Goal: Task Accomplishment & Management: Use online tool/utility

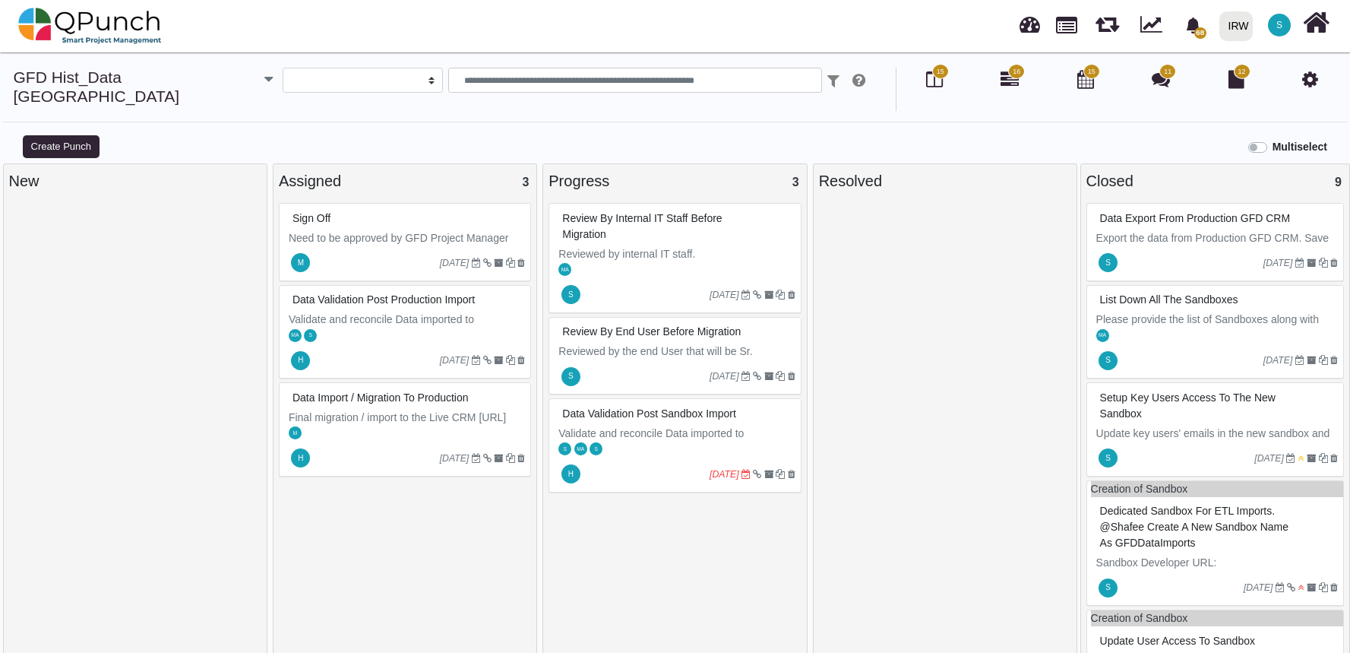
select select
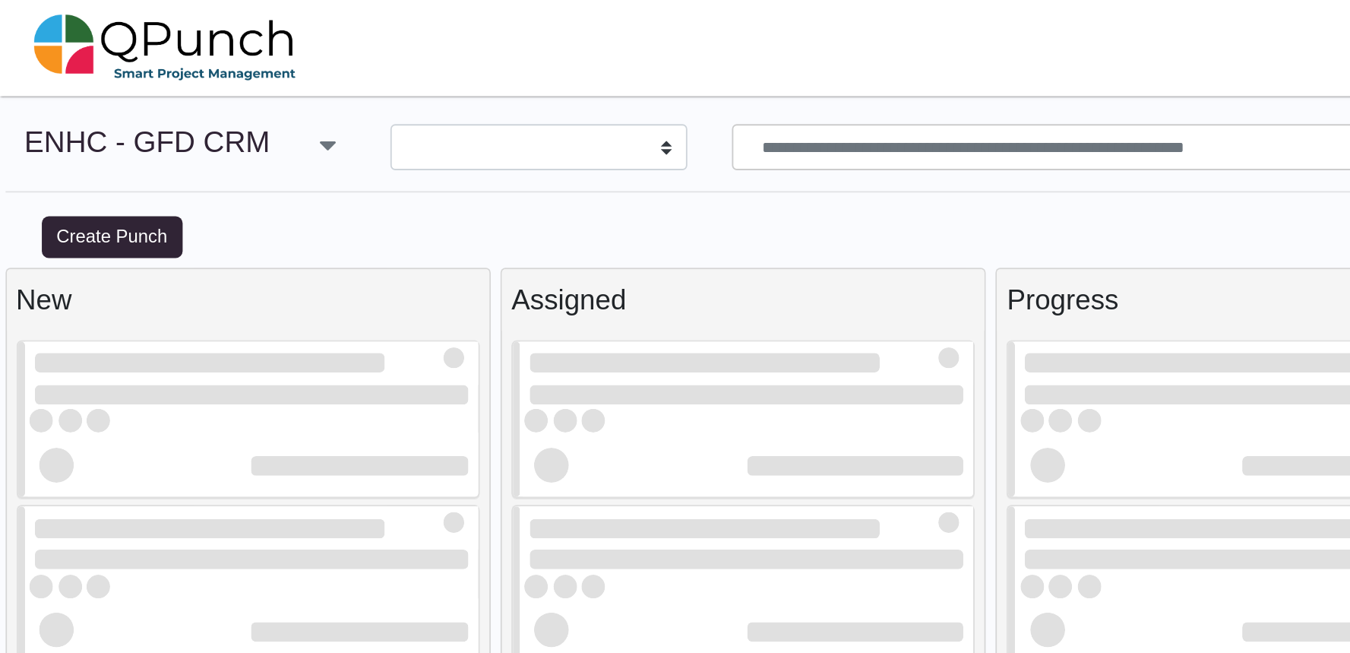
select select
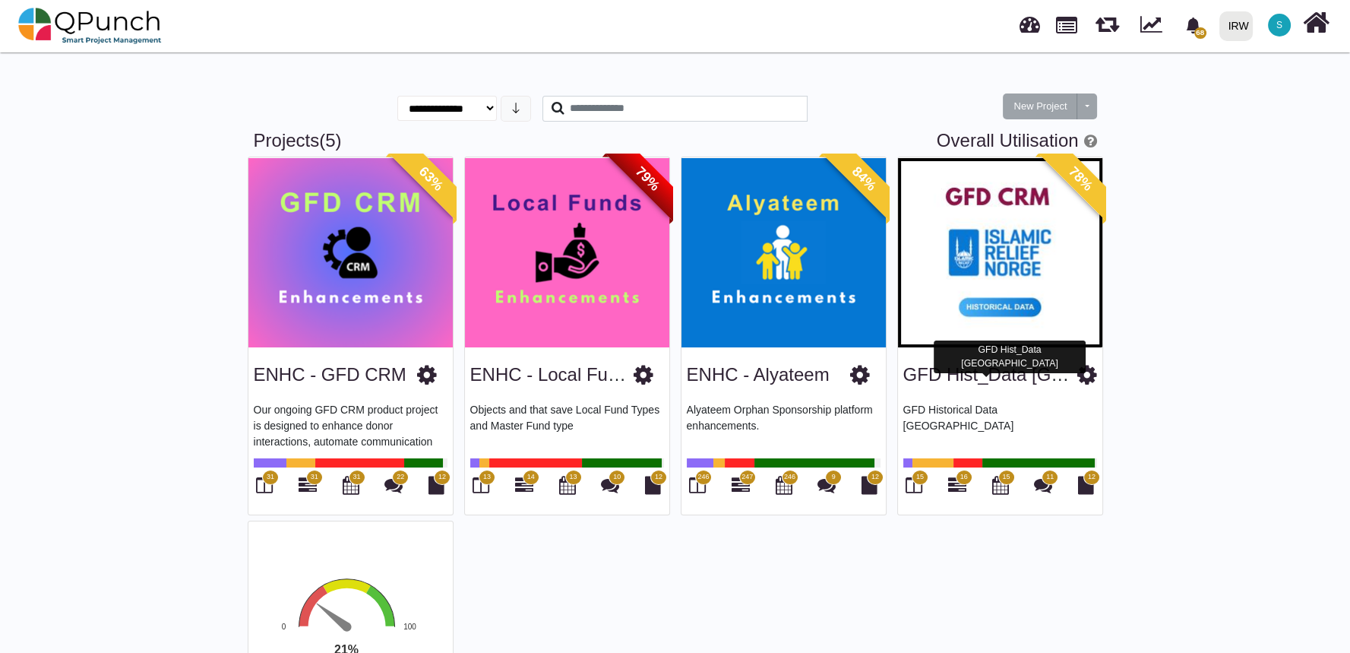
drag, startPoint x: 969, startPoint y: 371, endPoint x: 1244, endPoint y: 559, distance: 333.4
click at [1244, 559] on div "**********" at bounding box center [675, 472] width 1350 height 847
click at [974, 390] on div "GFD Hist_Data [GEOGRAPHIC_DATA]" at bounding box center [1000, 372] width 194 height 39
drag, startPoint x: 966, startPoint y: 376, endPoint x: 947, endPoint y: 377, distance: 19.8
click at [947, 377] on link "GFD Hist_Data [GEOGRAPHIC_DATA]" at bounding box center [1062, 374] width 318 height 21
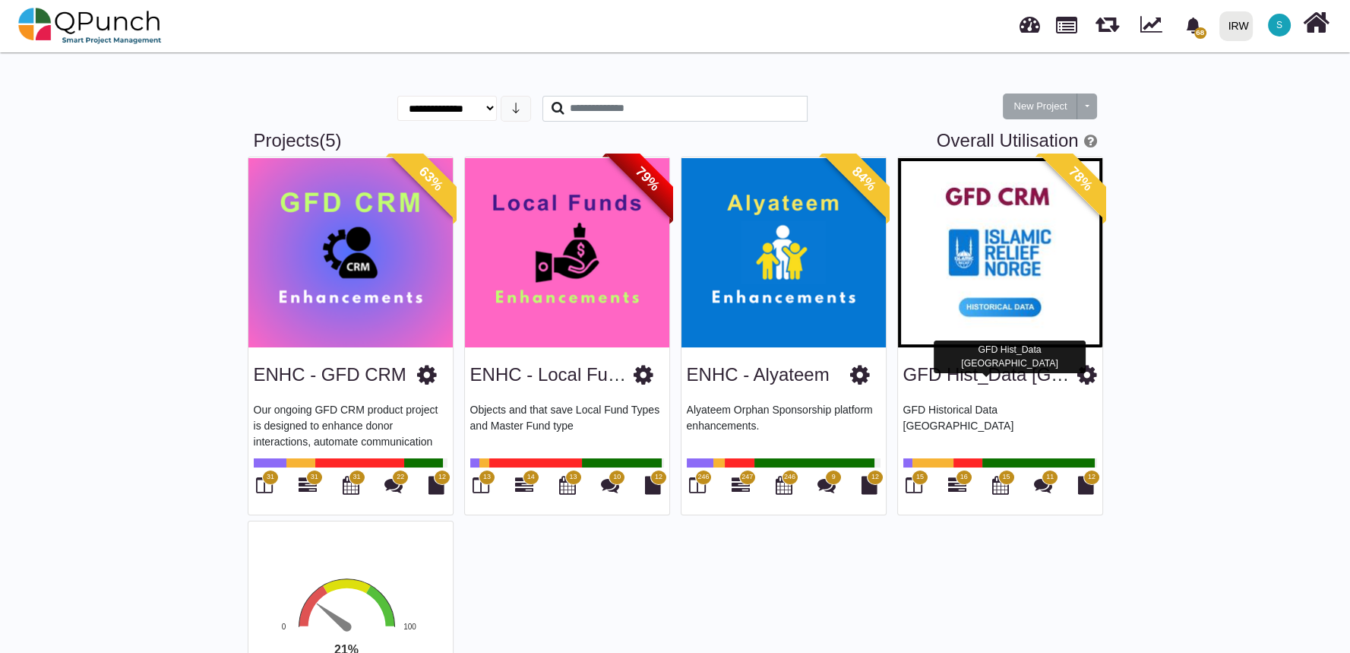
click at [947, 377] on link "GFD Hist_Data [GEOGRAPHIC_DATA]" at bounding box center [1062, 374] width 318 height 21
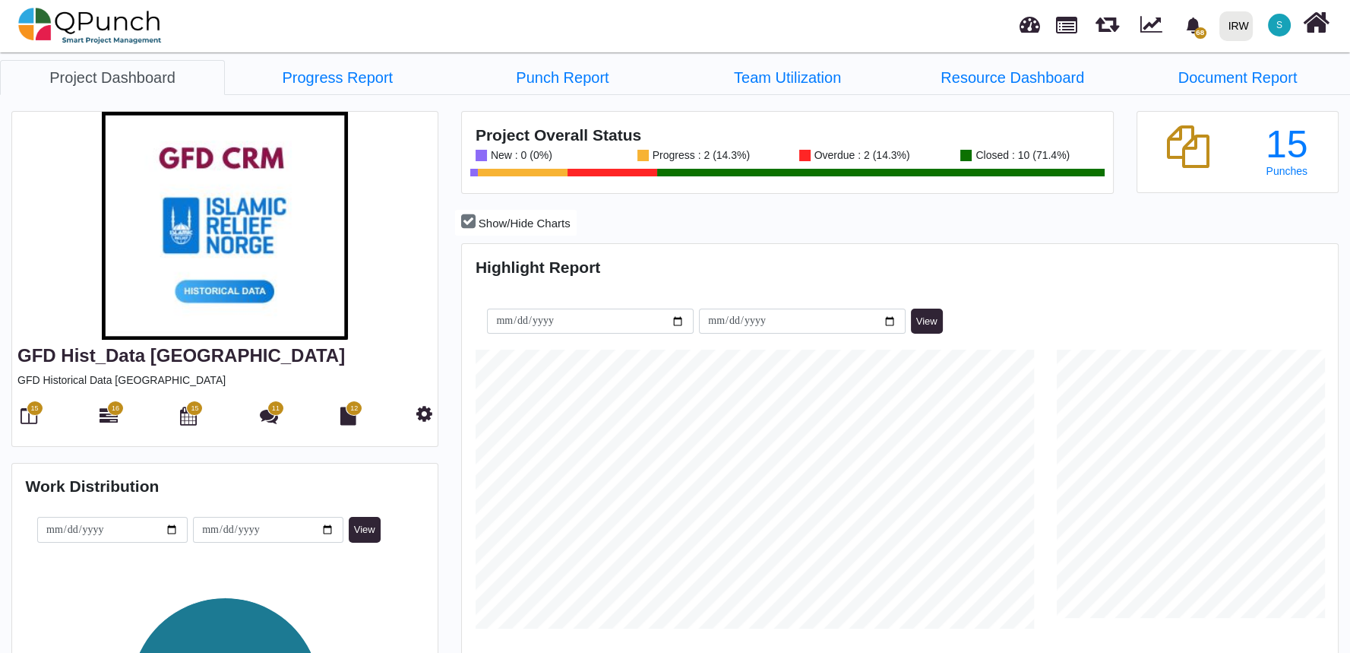
scroll to position [2, 0]
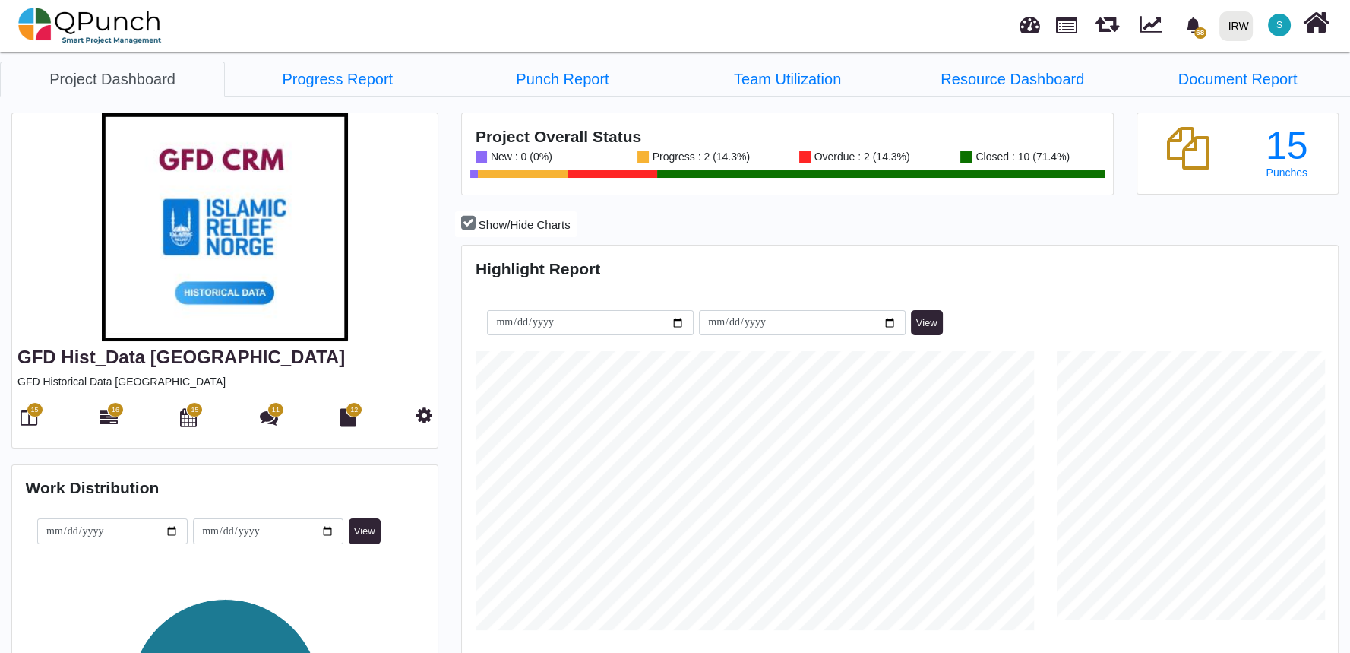
click at [608, 172] on span at bounding box center [613, 174] width 90 height 8
click at [110, 415] on icon at bounding box center [109, 417] width 18 height 18
click at [25, 423] on icon at bounding box center [29, 417] width 17 height 18
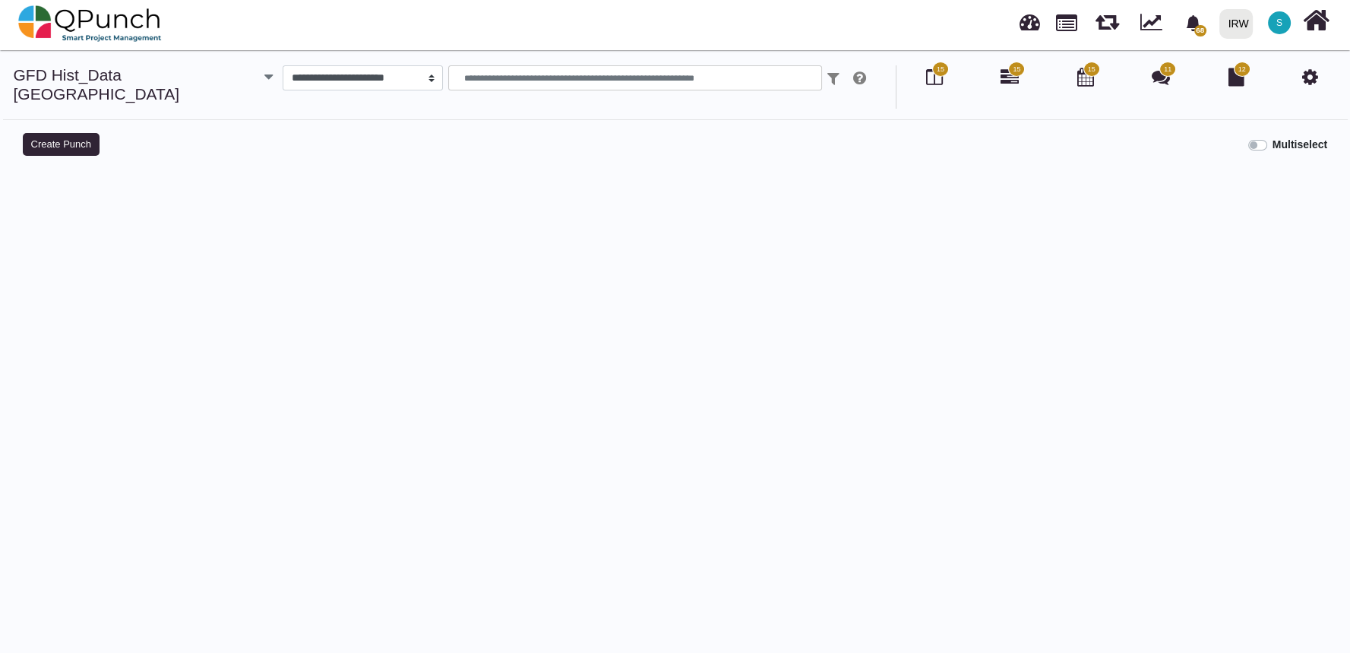
select select
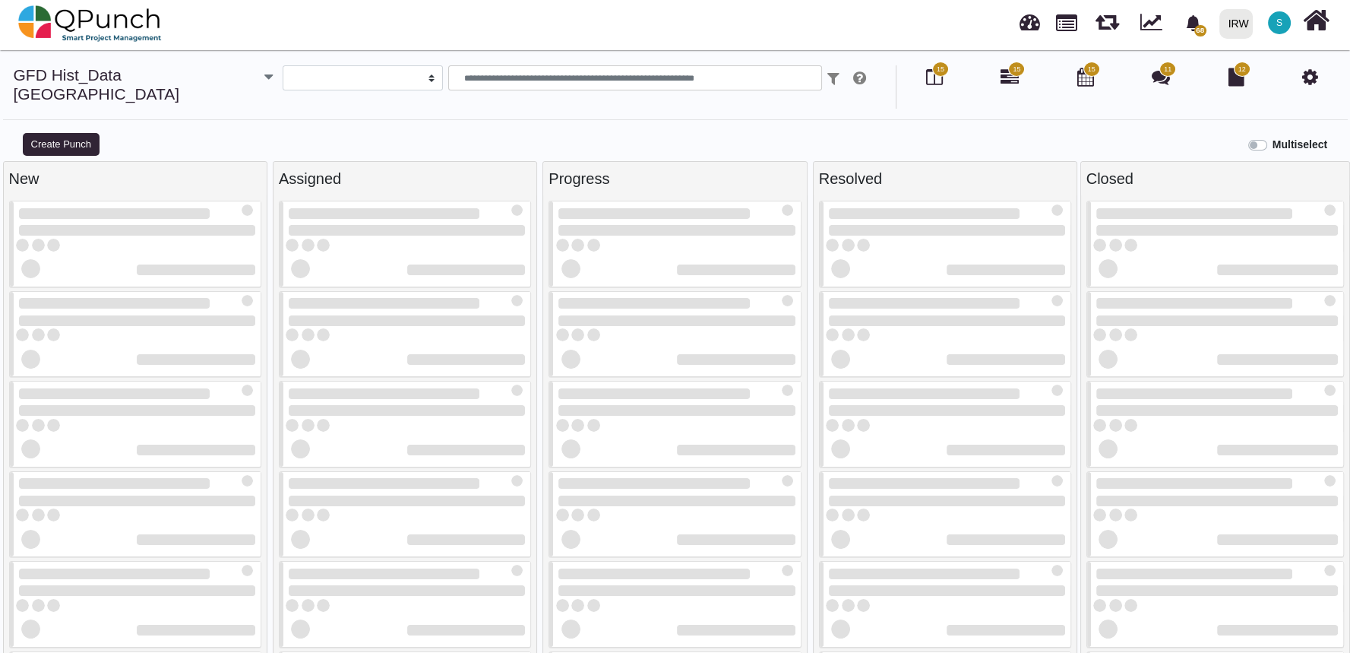
click at [259, 39] on nav "68 Notification Clear Data validation post sandbox import Mahmood Ashraf 03-10-…" at bounding box center [675, 24] width 1350 height 52
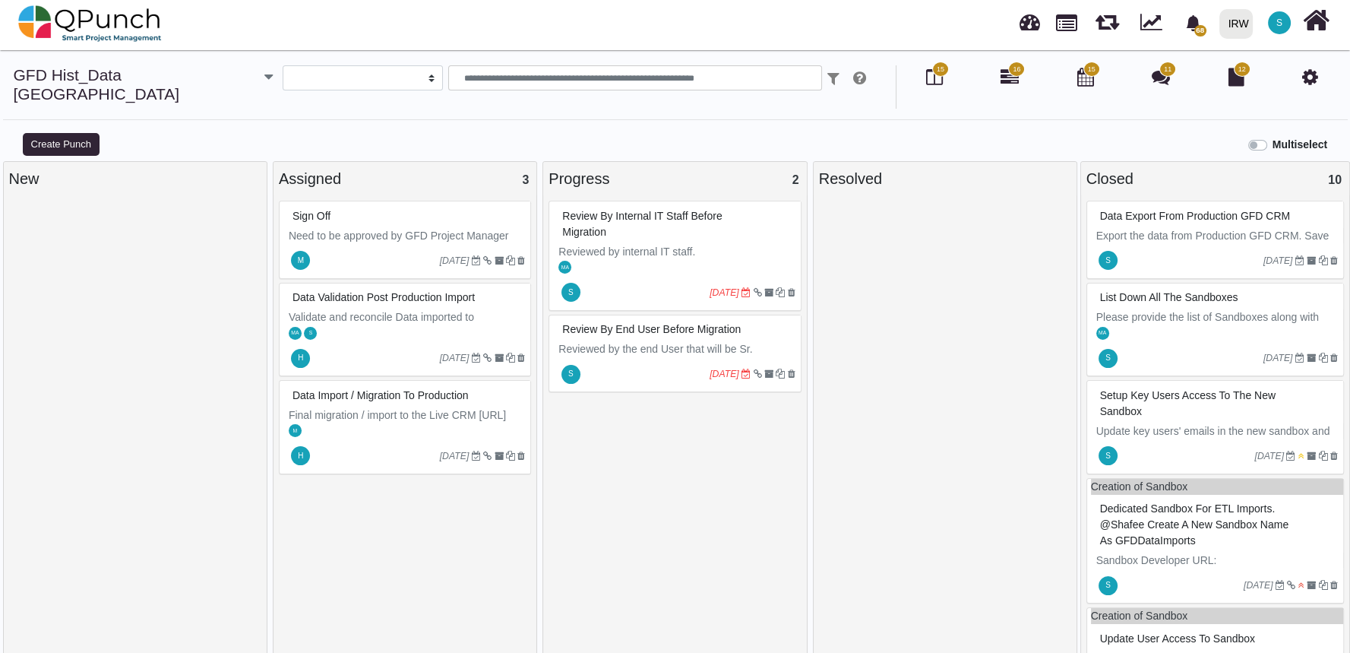
click at [636, 259] on div "MA" at bounding box center [676, 267] width 247 height 16
click at [636, 243] on div "Review by internal IT staff before Migration Reviewed by internal IT staff. MA …" at bounding box center [675, 256] width 252 height 110
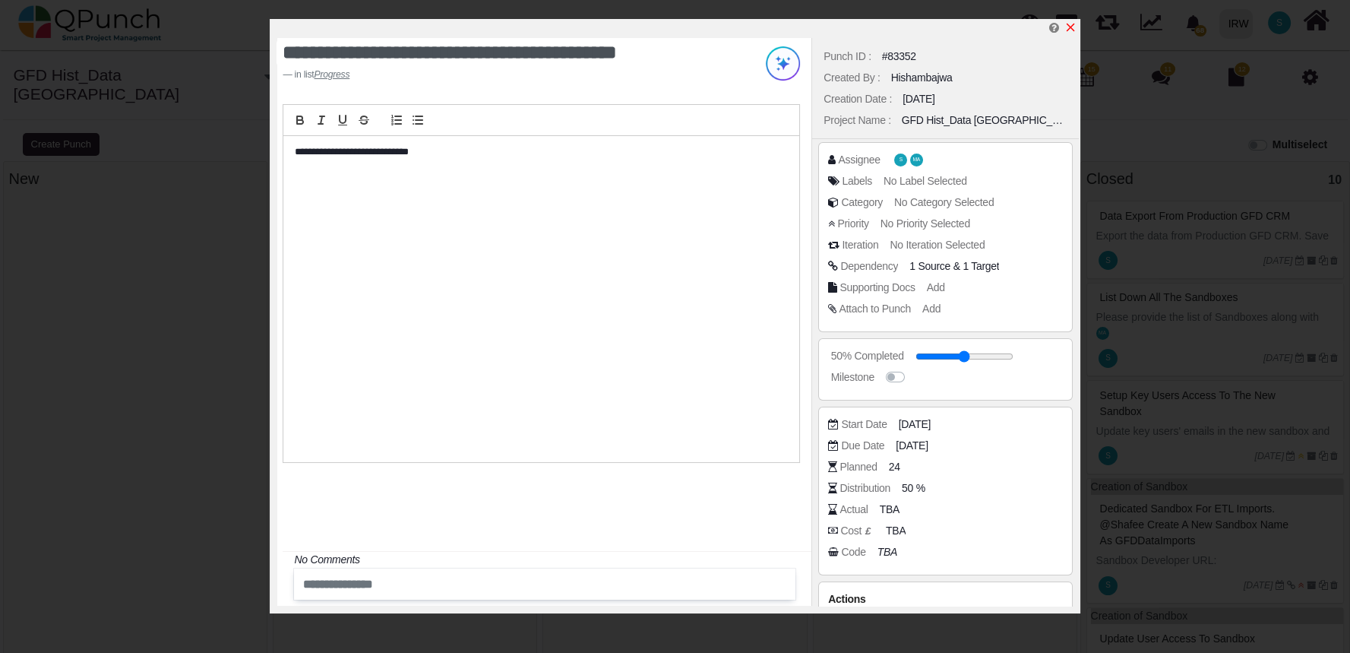
click at [1073, 27] on icon "x" at bounding box center [1070, 27] width 12 height 12
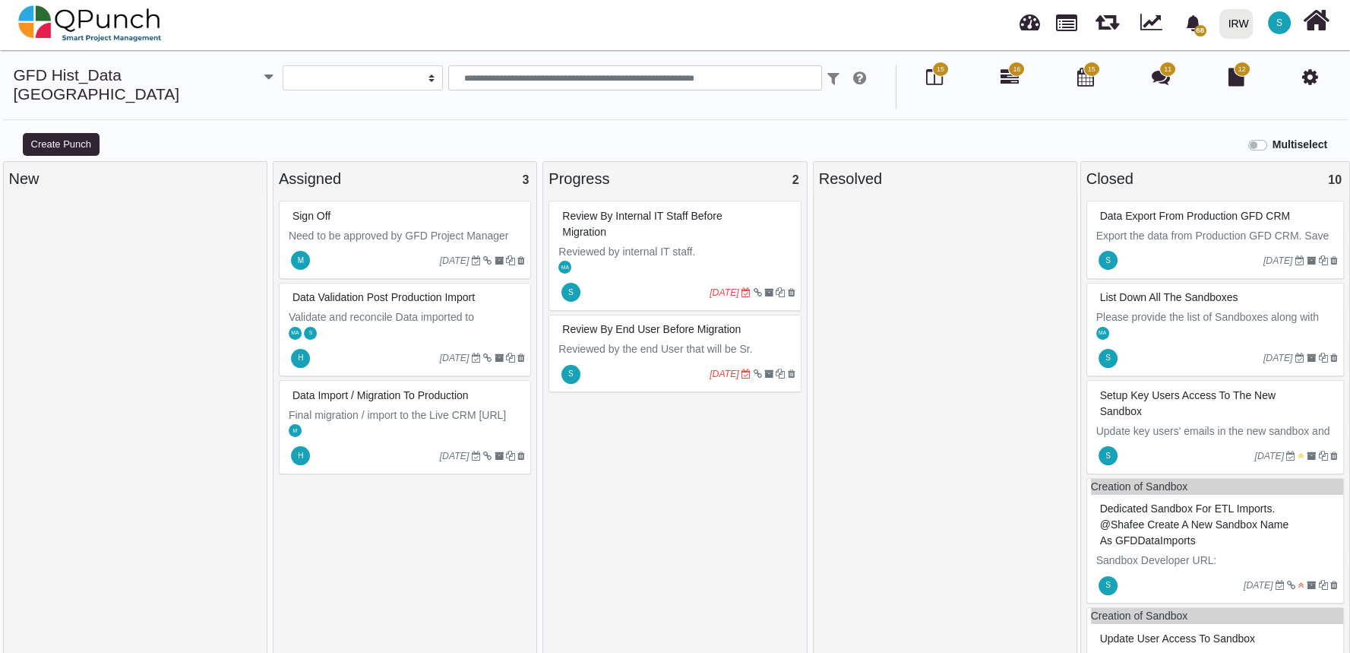
click at [659, 275] on div "S 03-10-2025" at bounding box center [676, 292] width 247 height 35
click at [659, 262] on div "Review by internal IT staff before Migration Reviewed by internal IT staff. MA …" at bounding box center [675, 256] width 252 height 110
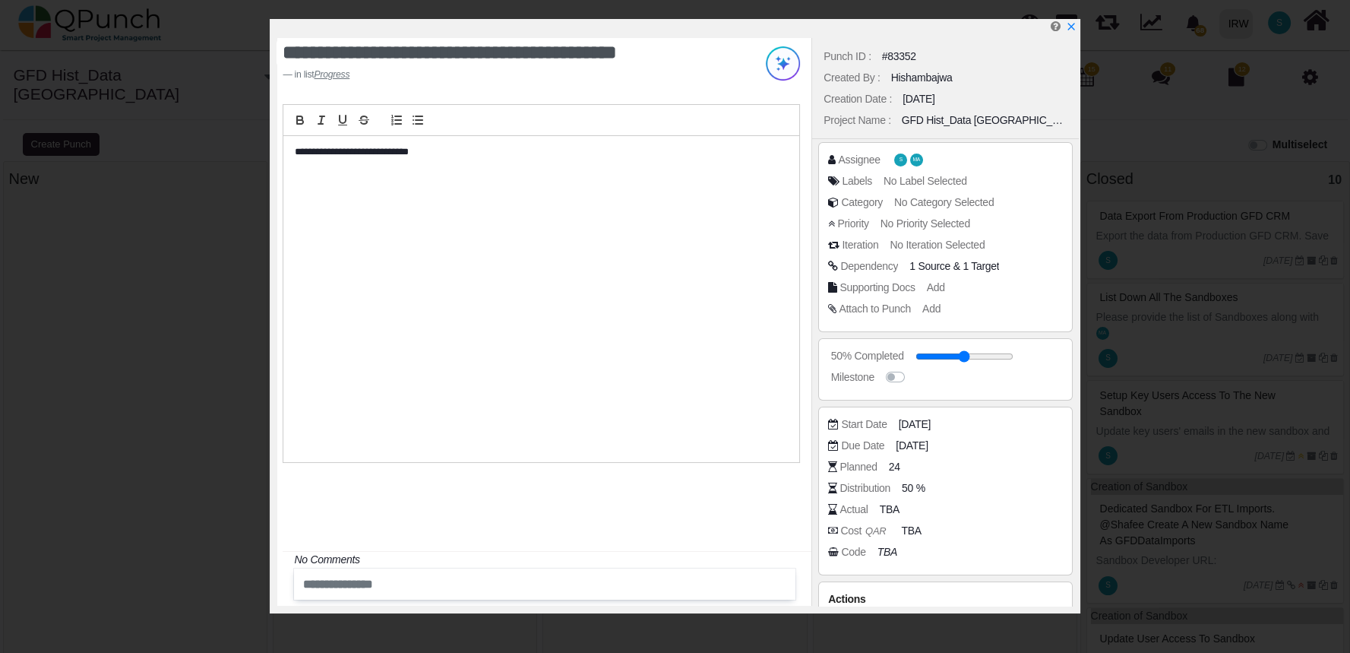
click at [335, 511] on div "**********" at bounding box center [544, 322] width 534 height 568
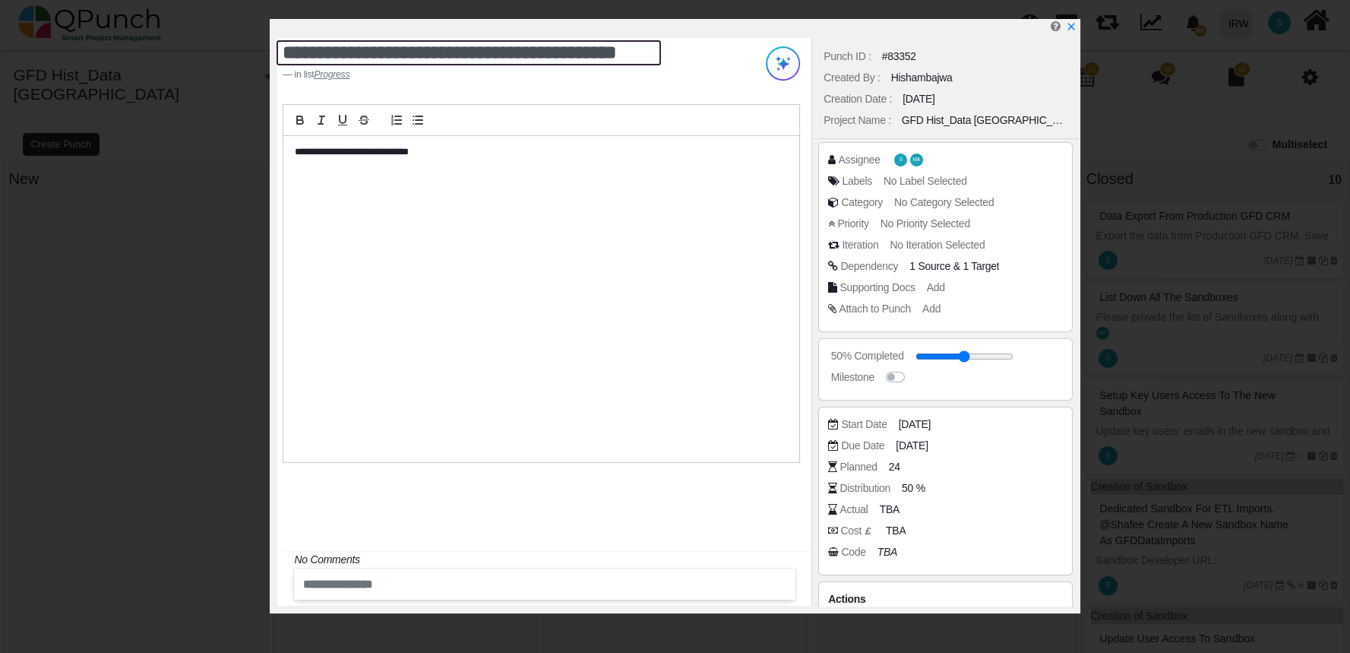
click at [446, 52] on textarea "**********" at bounding box center [469, 52] width 384 height 25
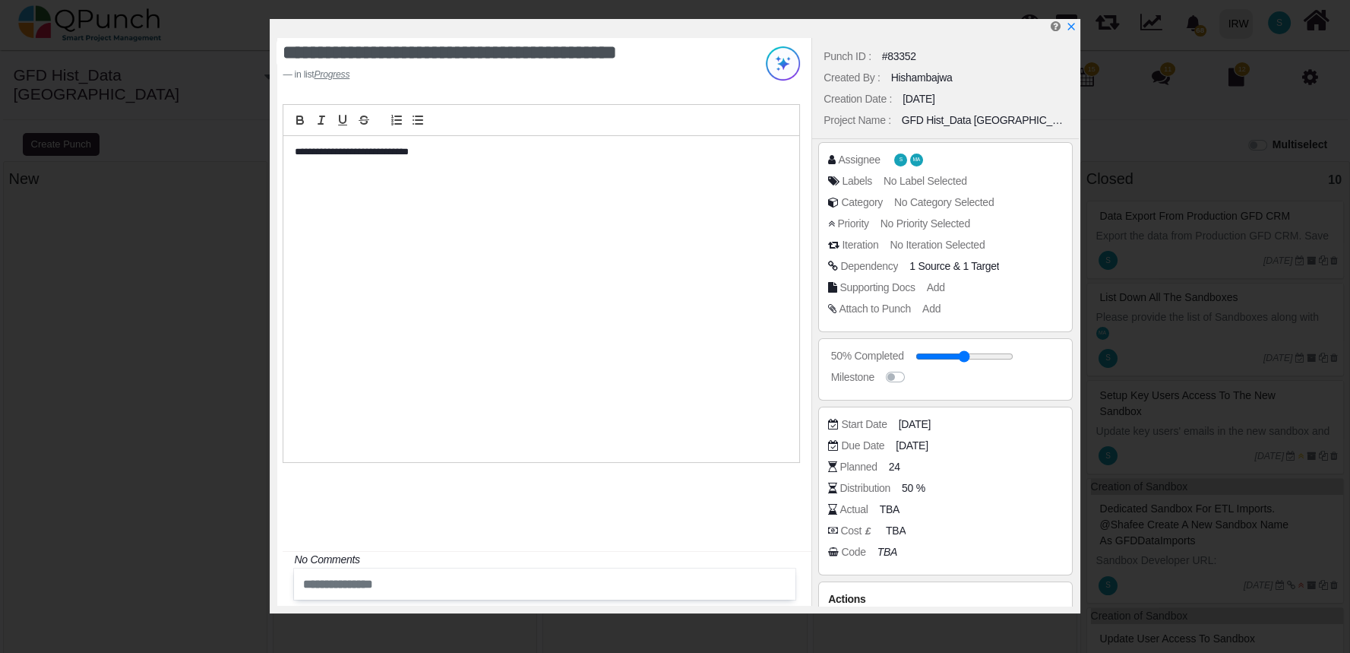
click at [513, 185] on div "**********" at bounding box center [541, 299] width 516 height 326
click at [499, 596] on div at bounding box center [544, 583] width 501 height 31
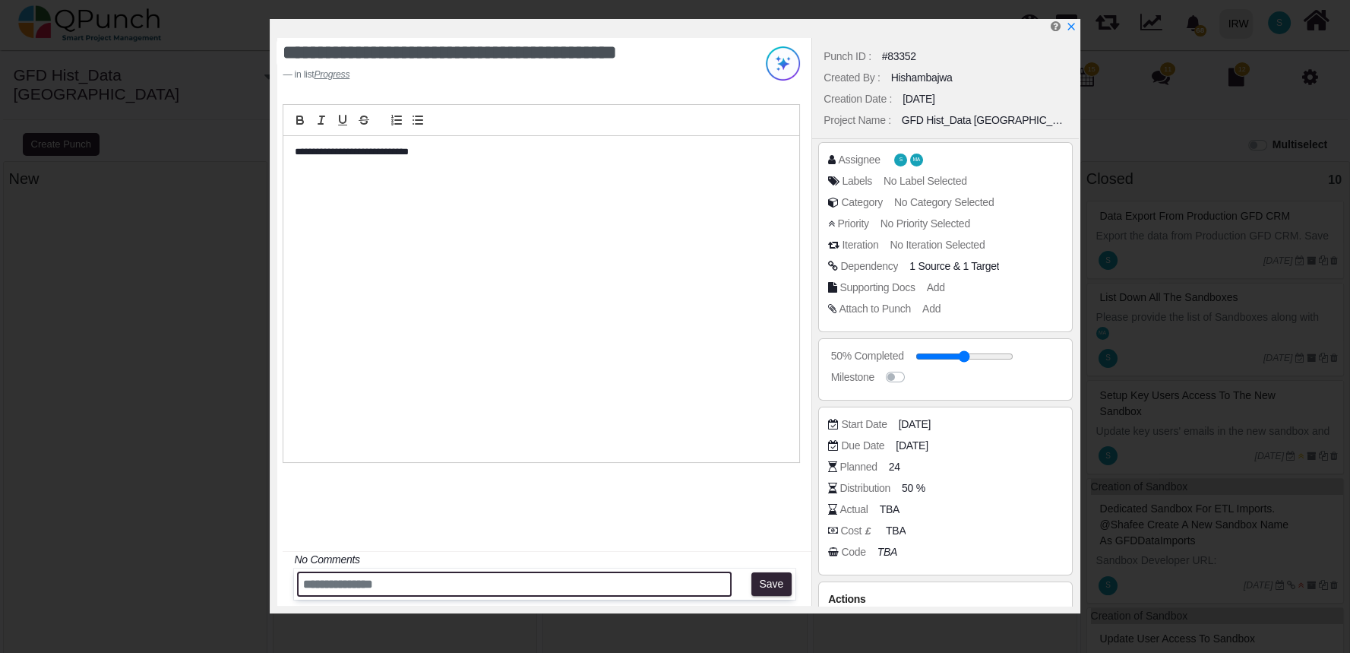
click at [491, 587] on input "text" at bounding box center [514, 583] width 435 height 25
type input "*"
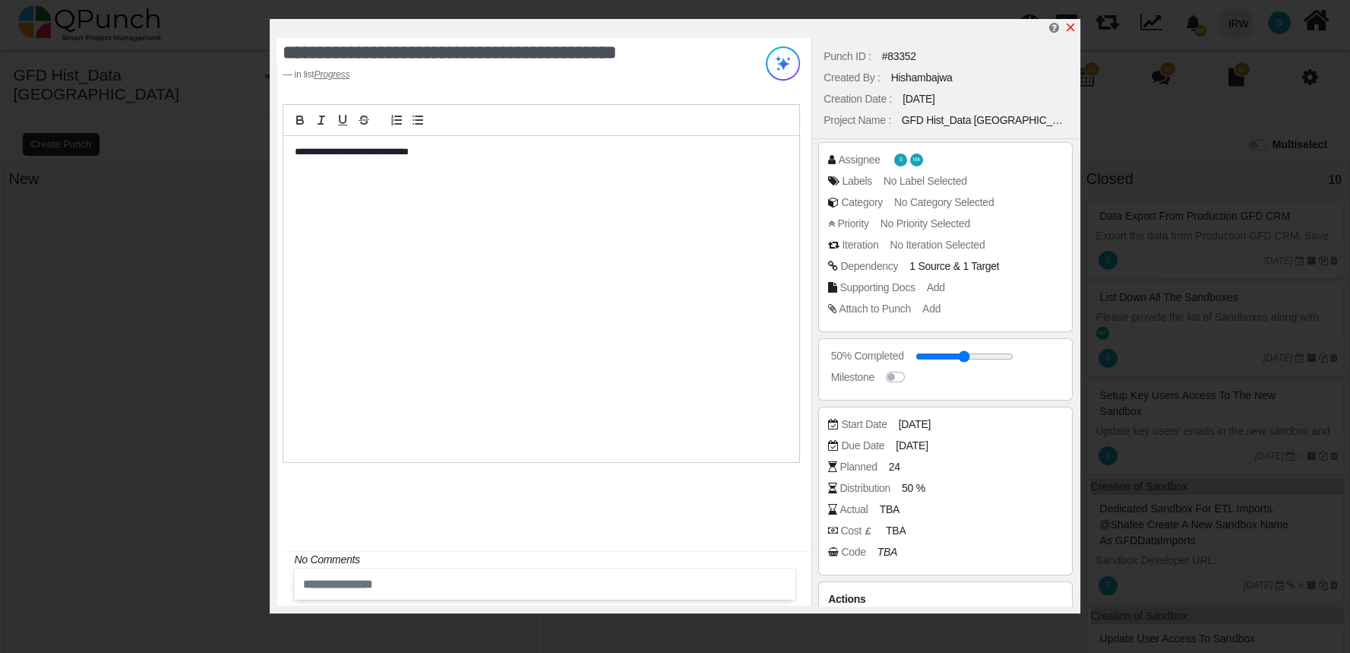
click at [1072, 26] on icon "x" at bounding box center [1070, 27] width 12 height 12
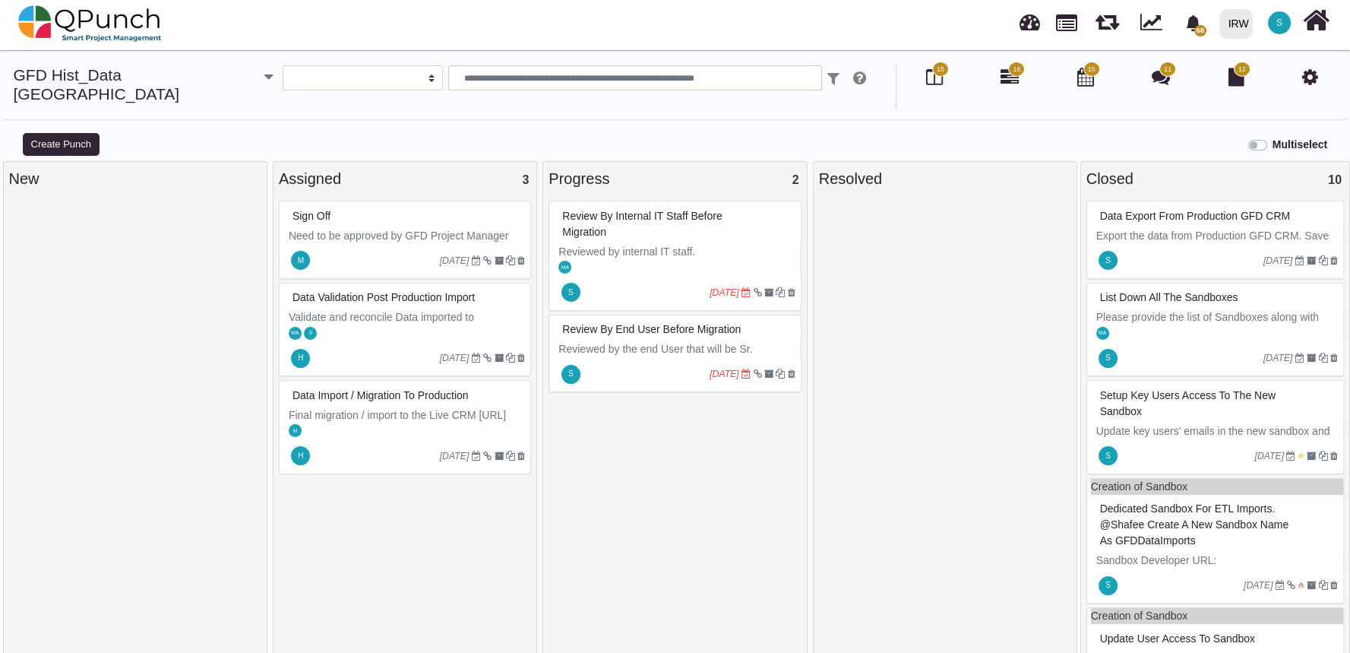
click at [635, 341] on p "Reviewed by the end User that will be Sr. [PERSON_NAME] and Sr. [PERSON_NAME]. …" at bounding box center [676, 373] width 236 height 64
click at [635, 333] on div "Review by end user before Migration Reviewed by the end User that will be Sr. M…" at bounding box center [675, 354] width 252 height 78
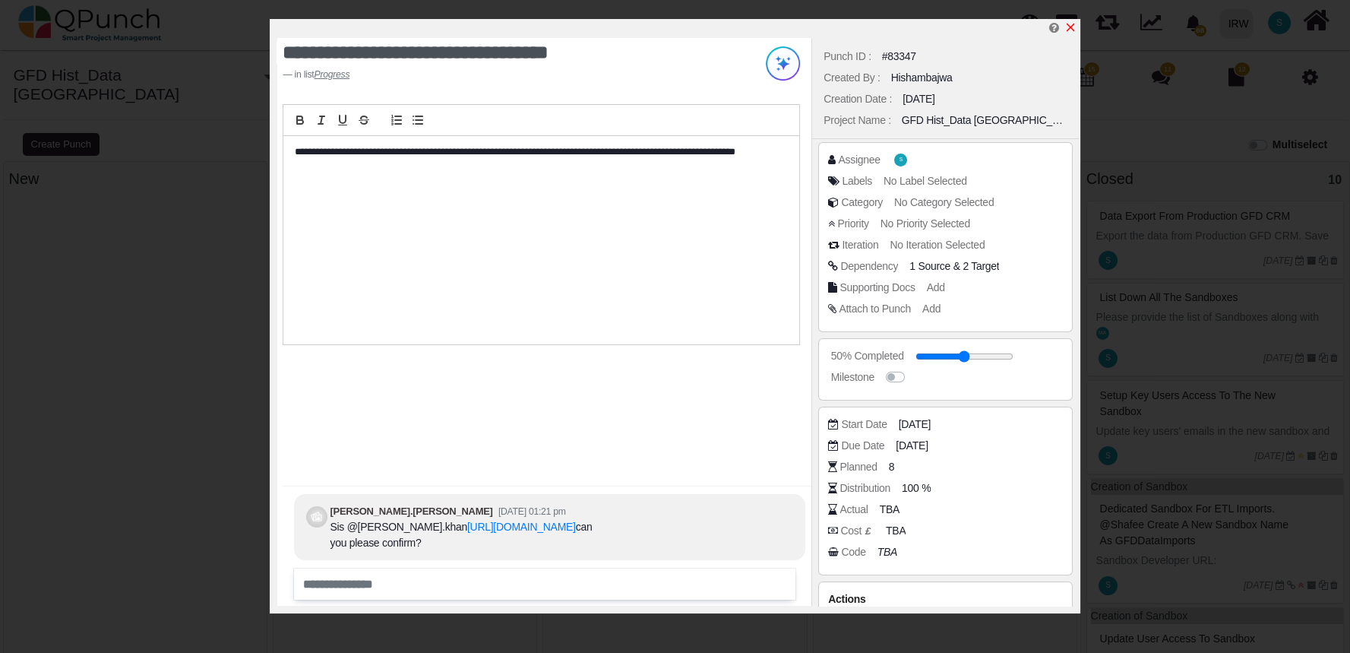
click at [1071, 27] on icon "x" at bounding box center [1070, 28] width 8 height 8
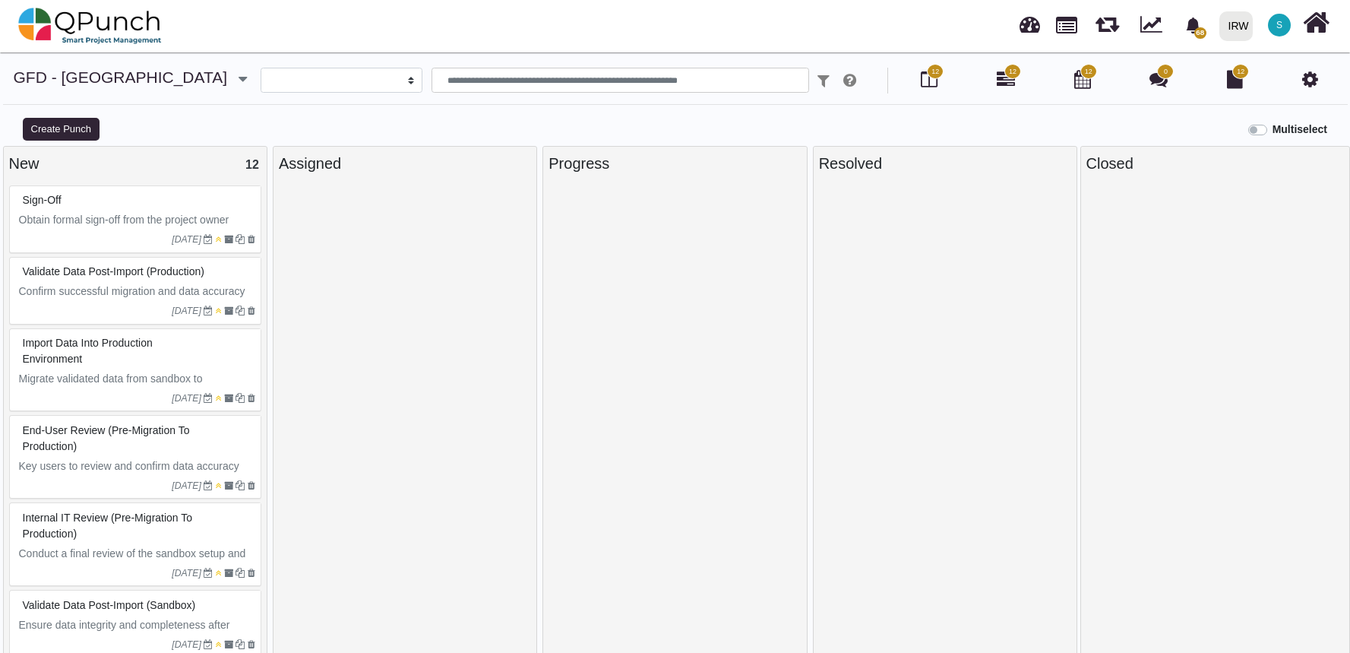
select select
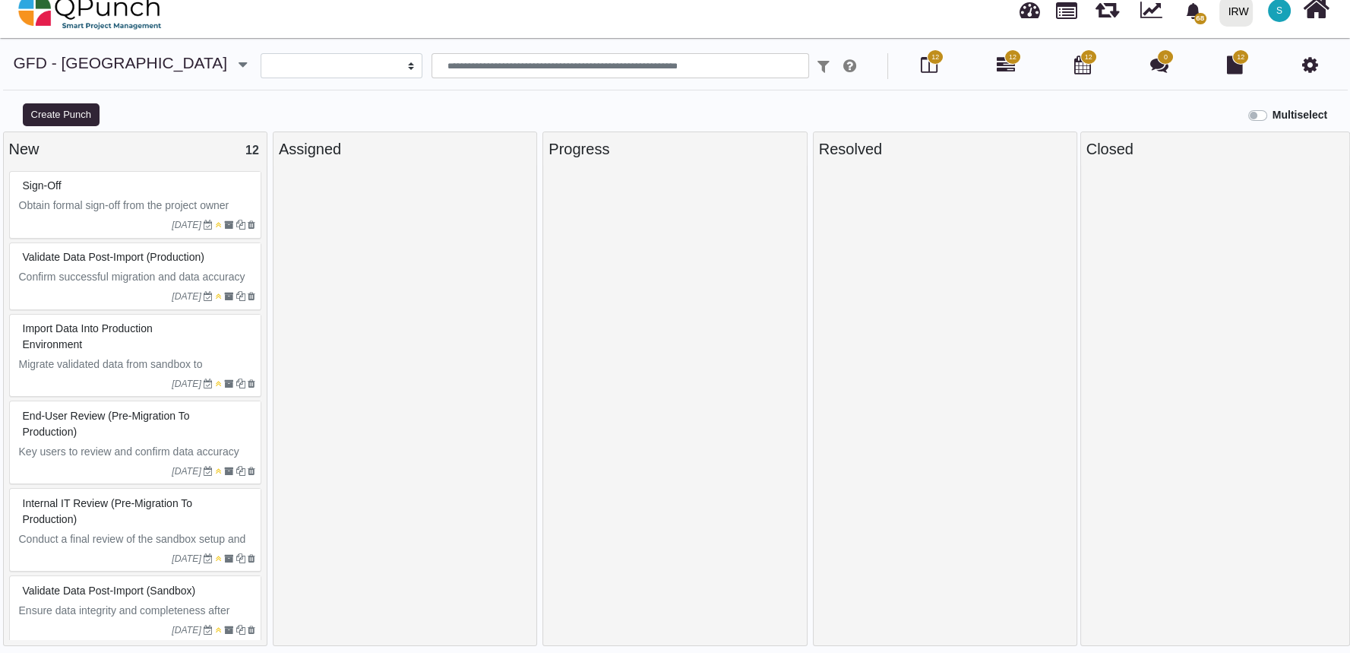
scroll to position [485, 0]
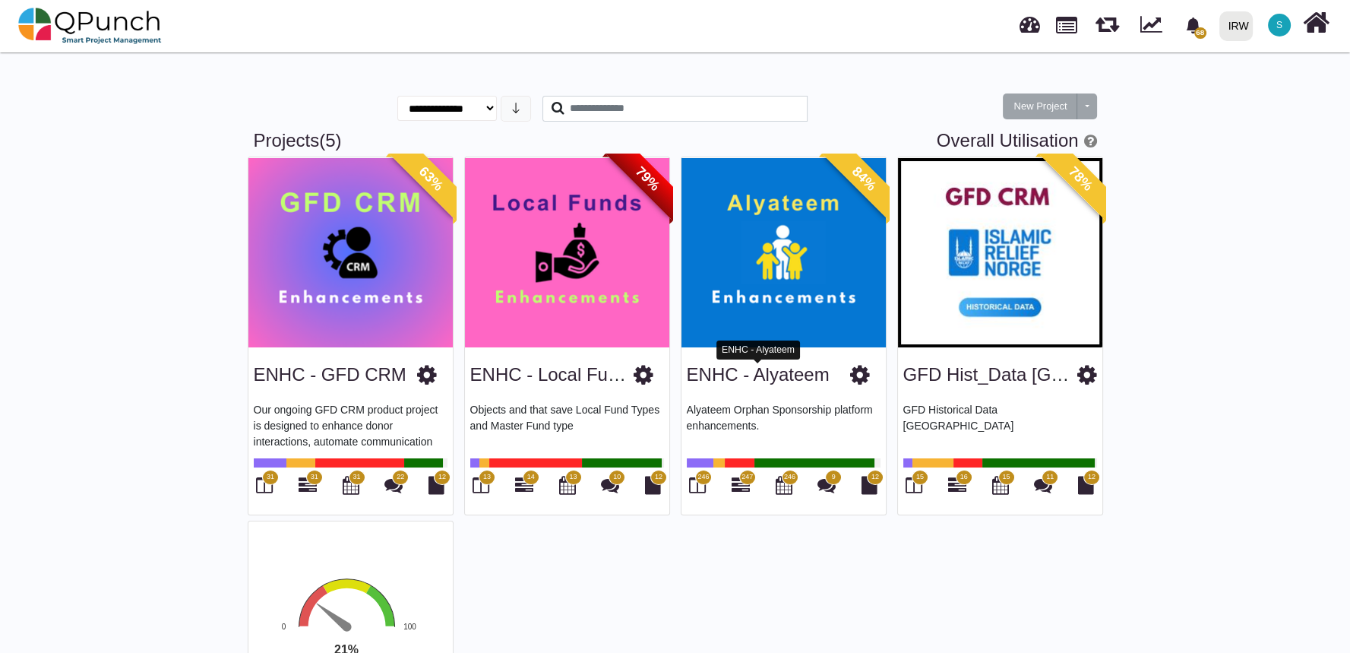
click at [771, 367] on link "ENHC - Alyateem" at bounding box center [758, 374] width 143 height 21
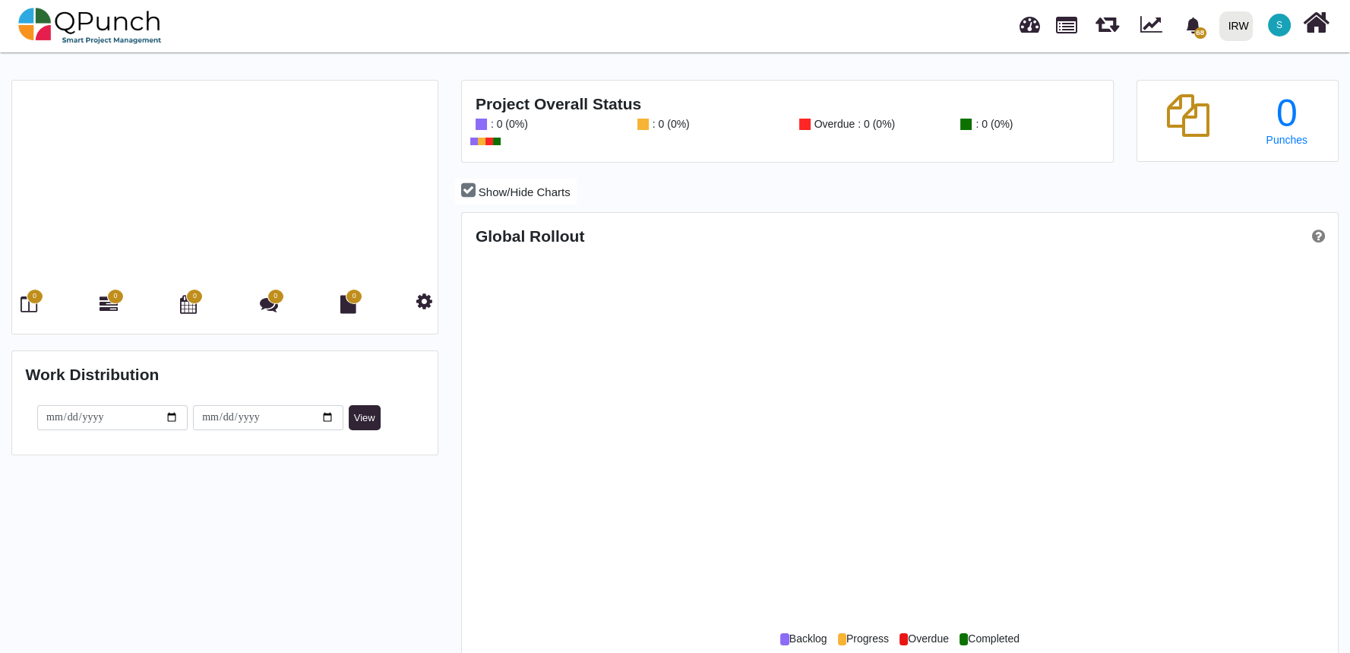
scroll to position [385, 871]
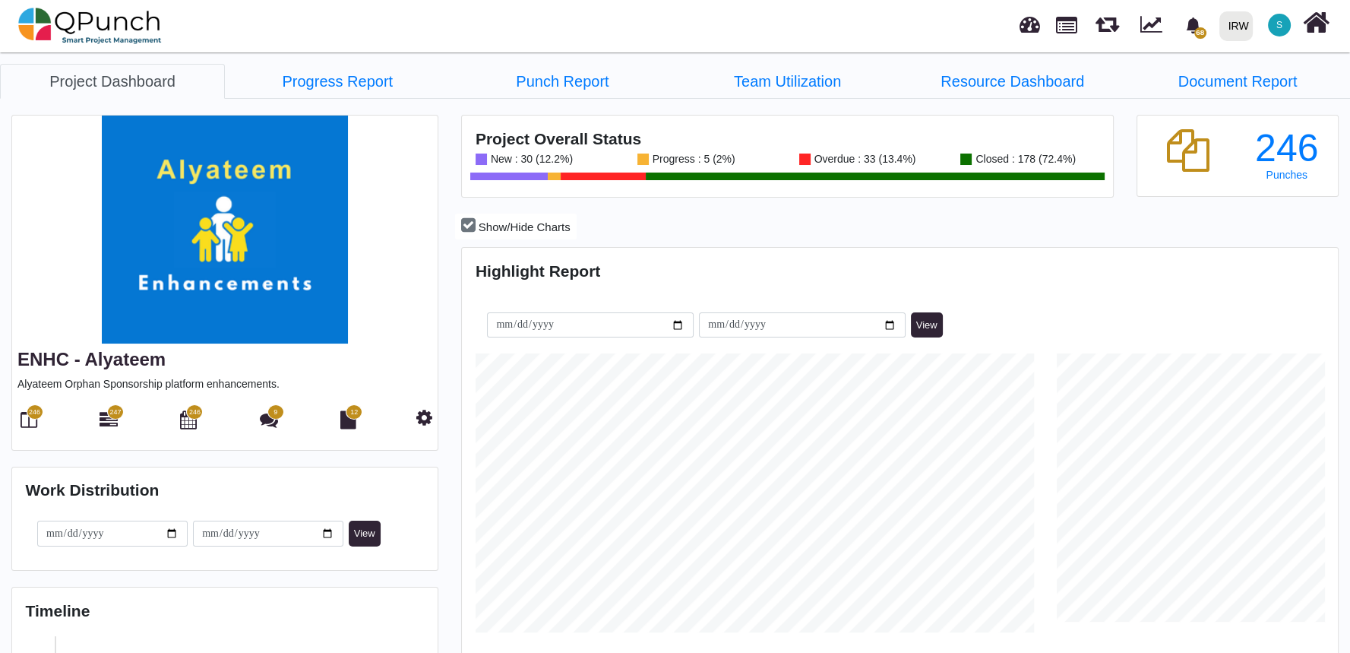
scroll to position [279, 290]
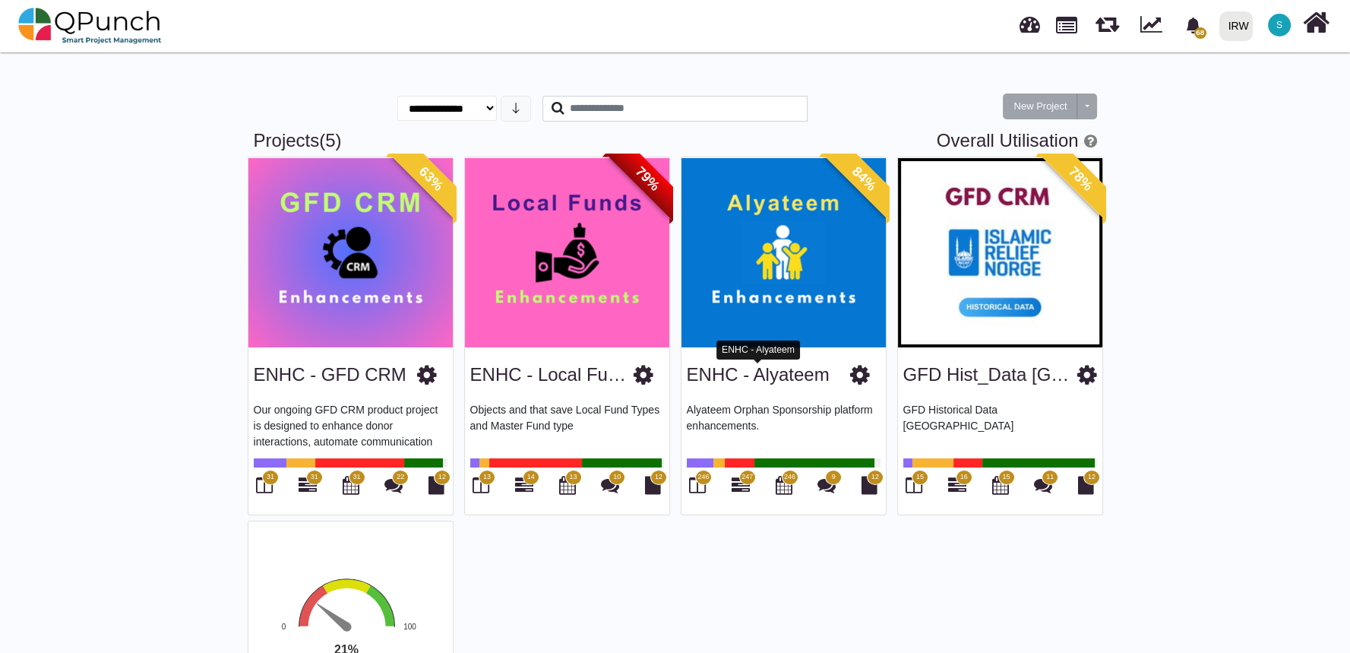
click at [803, 368] on link "ENHC - Alyateem" at bounding box center [758, 374] width 143 height 21
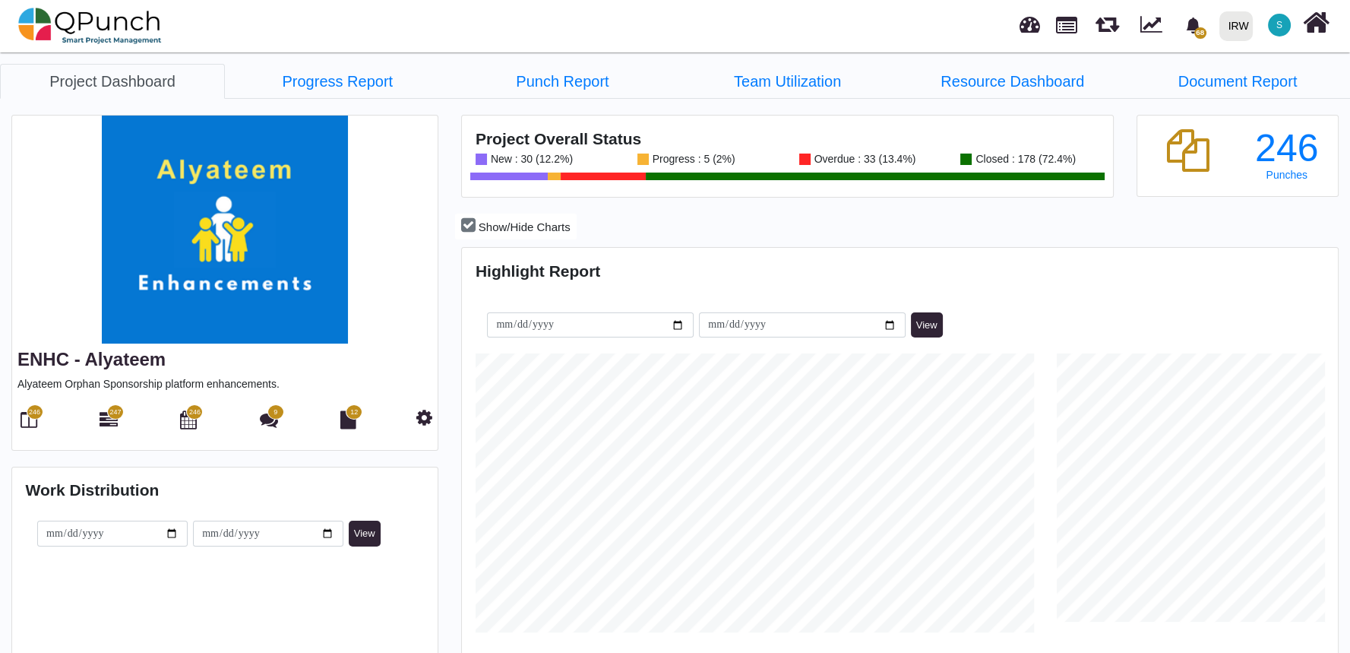
scroll to position [279, 290]
click at [34, 411] on span "246" at bounding box center [34, 412] width 11 height 11
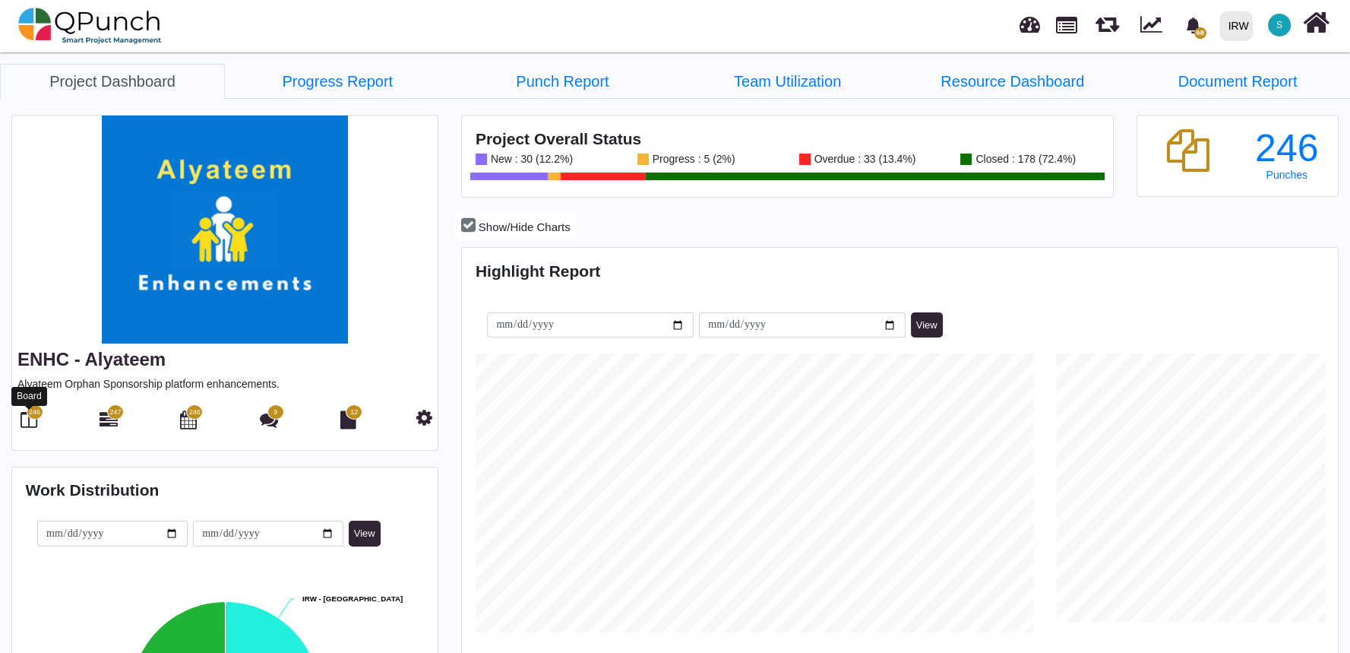
click at [34, 420] on icon at bounding box center [29, 419] width 17 height 18
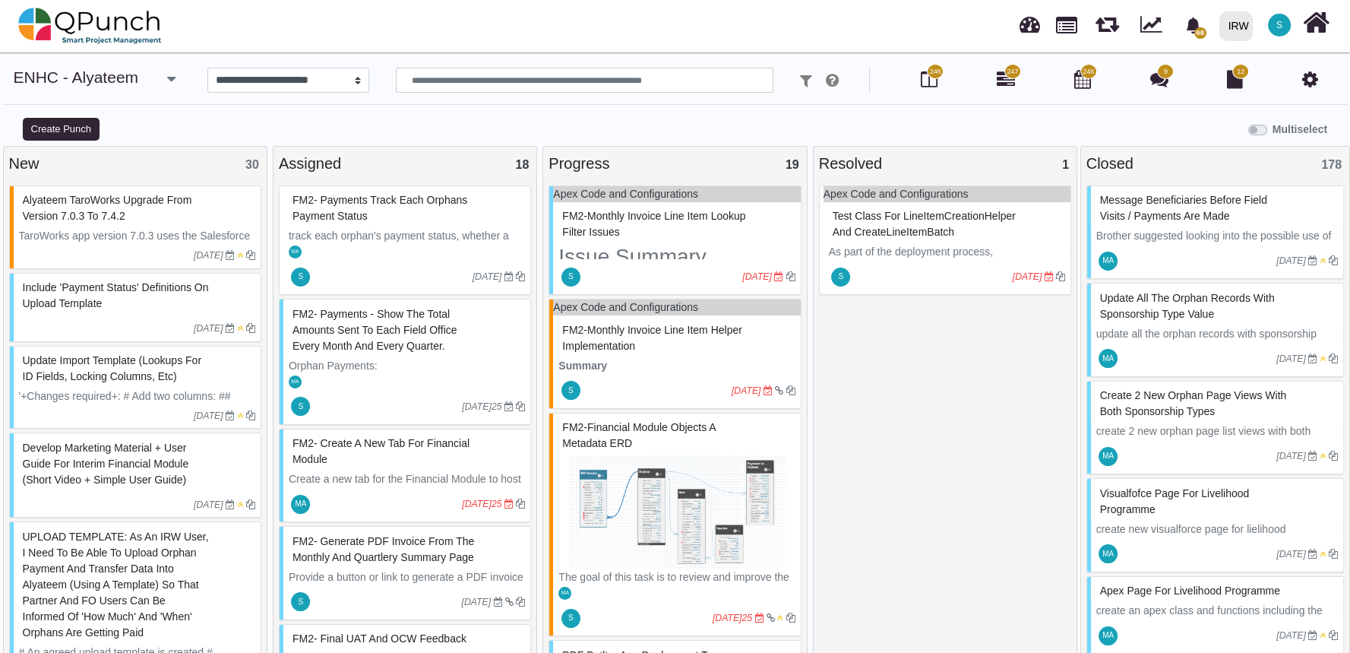
click at [34, 420] on div at bounding box center [107, 416] width 176 height 14
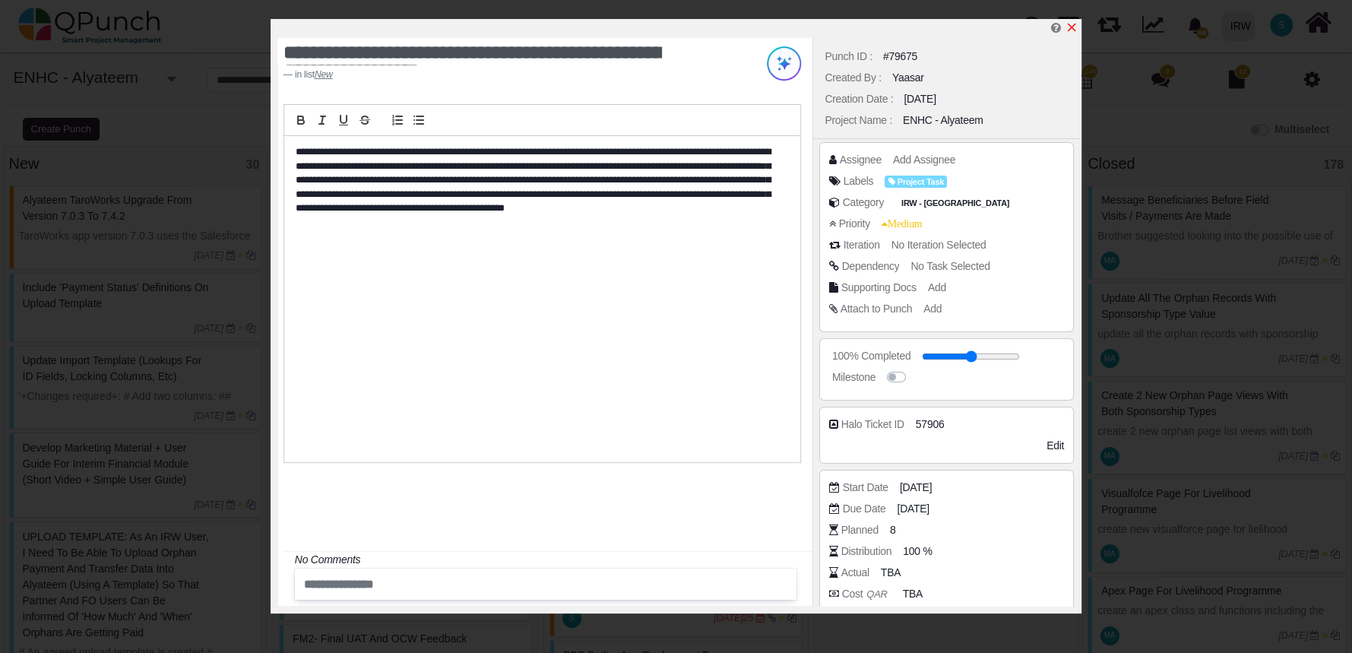
click at [1071, 29] on icon "x" at bounding box center [1071, 28] width 8 height 8
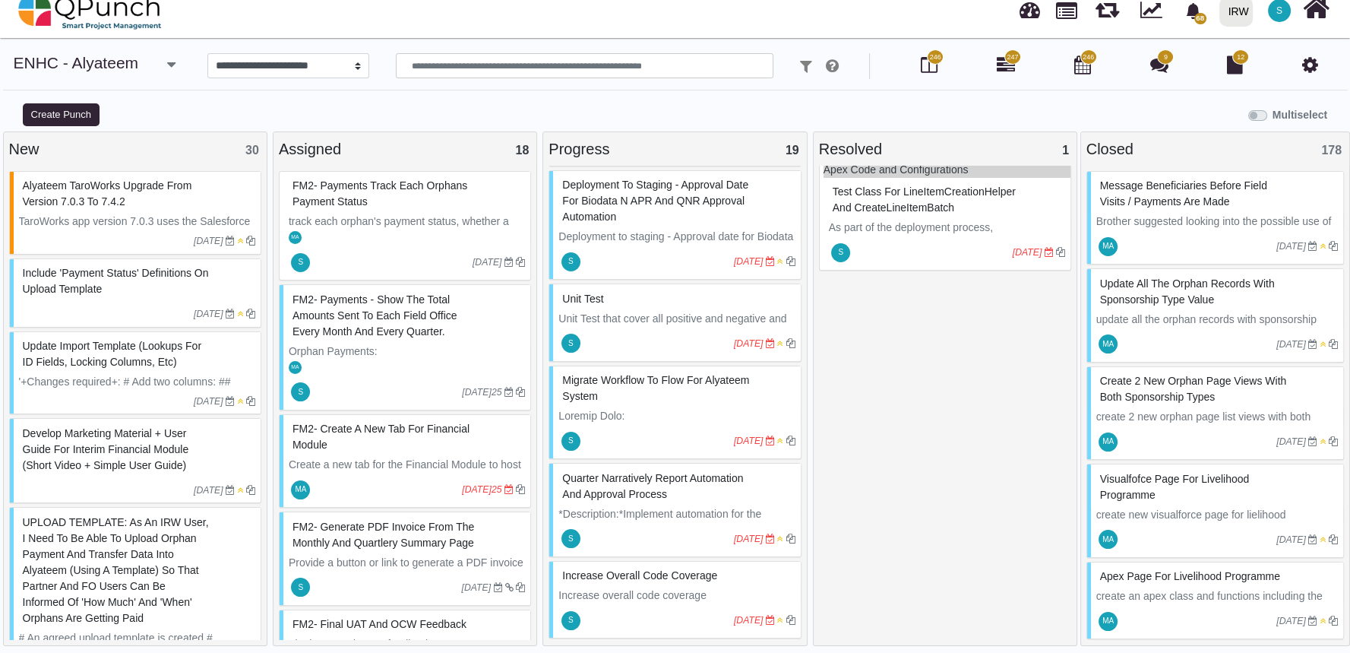
scroll to position [1383, 0]
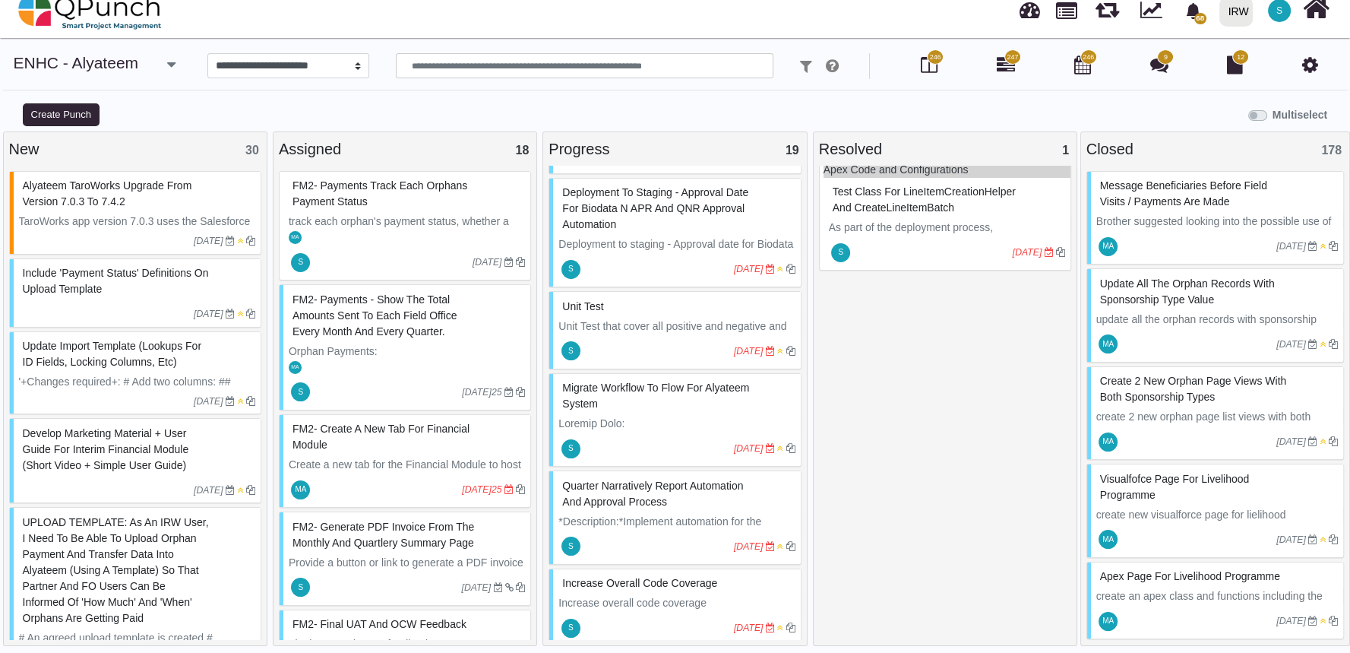
click at [384, 462] on p "Create a new tab for the Financial Module to host the dashboard and links relat…" at bounding box center [407, 473] width 236 height 32
click at [384, 462] on div "FM2- Create a new tab for Financial Module Create a new tab for the Financial M…" at bounding box center [405, 461] width 252 height 94
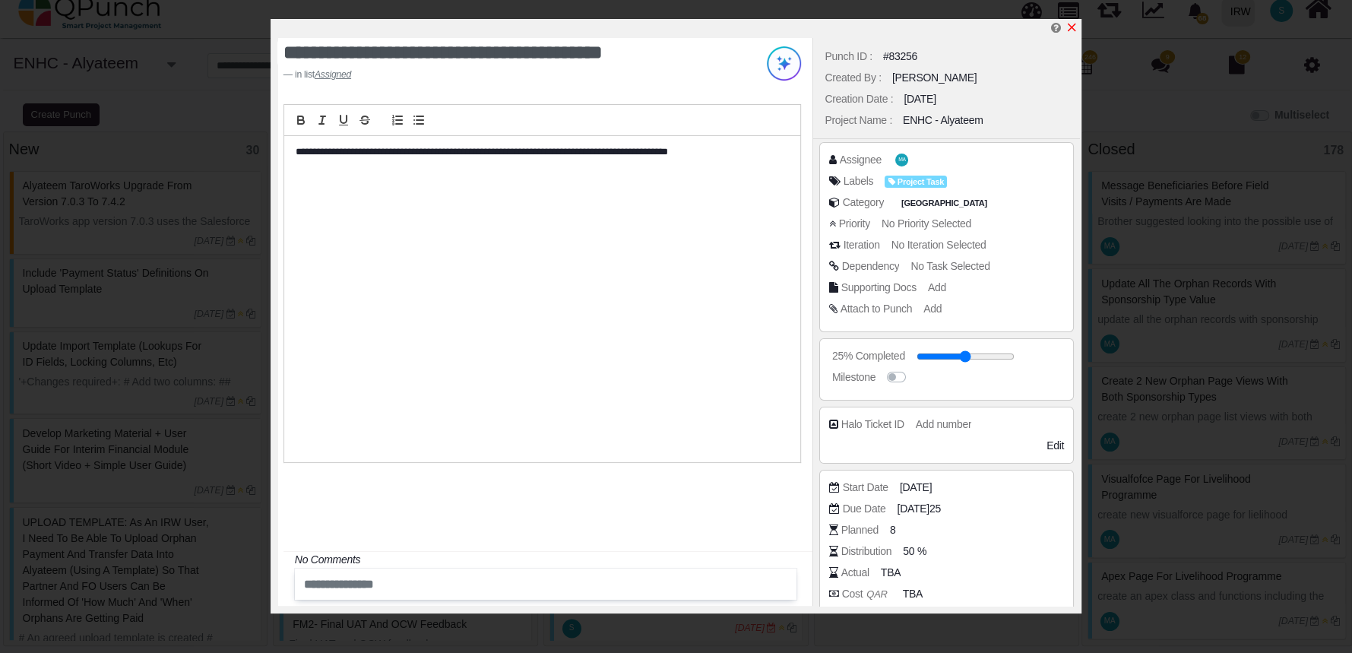
click at [1072, 21] on link at bounding box center [1071, 27] width 12 height 13
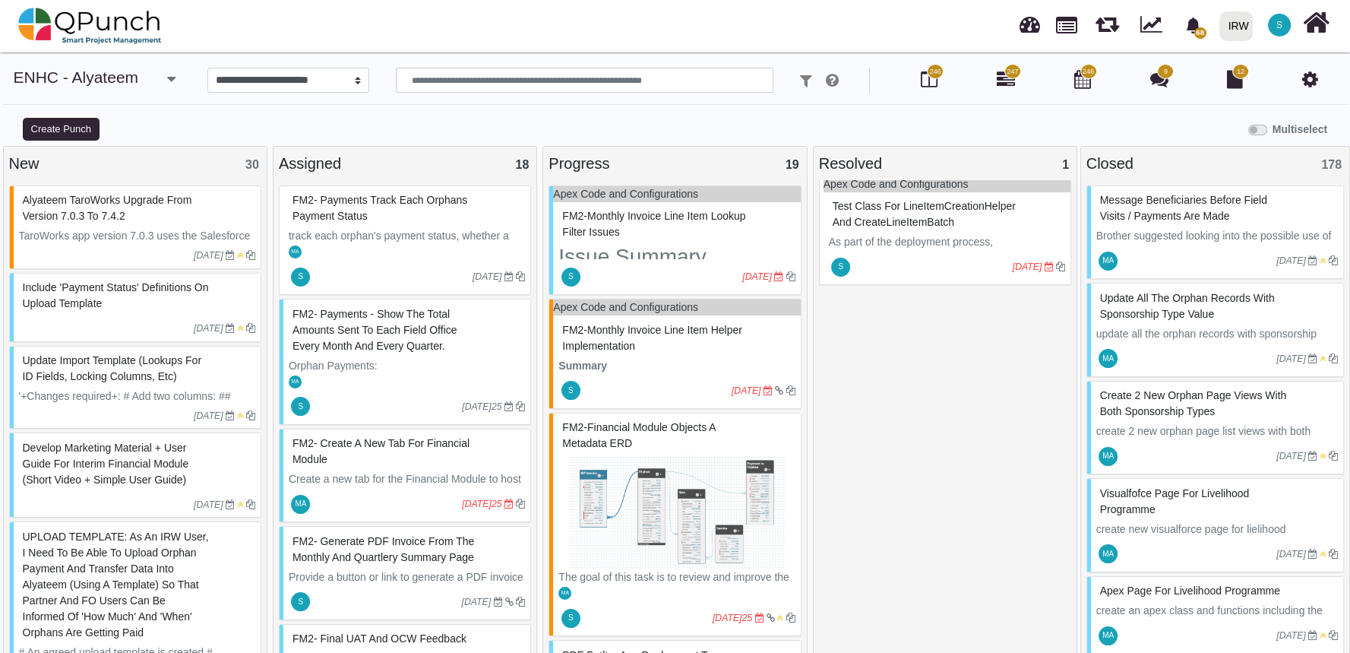
click at [717, 248] on h2 "Issue Summary" at bounding box center [676, 257] width 236 height 26
click at [717, 248] on div "Apex Code and Configurations FM2-Monthly Invoice Line Item Lookup Filter Issues…" at bounding box center [675, 240] width 252 height 110
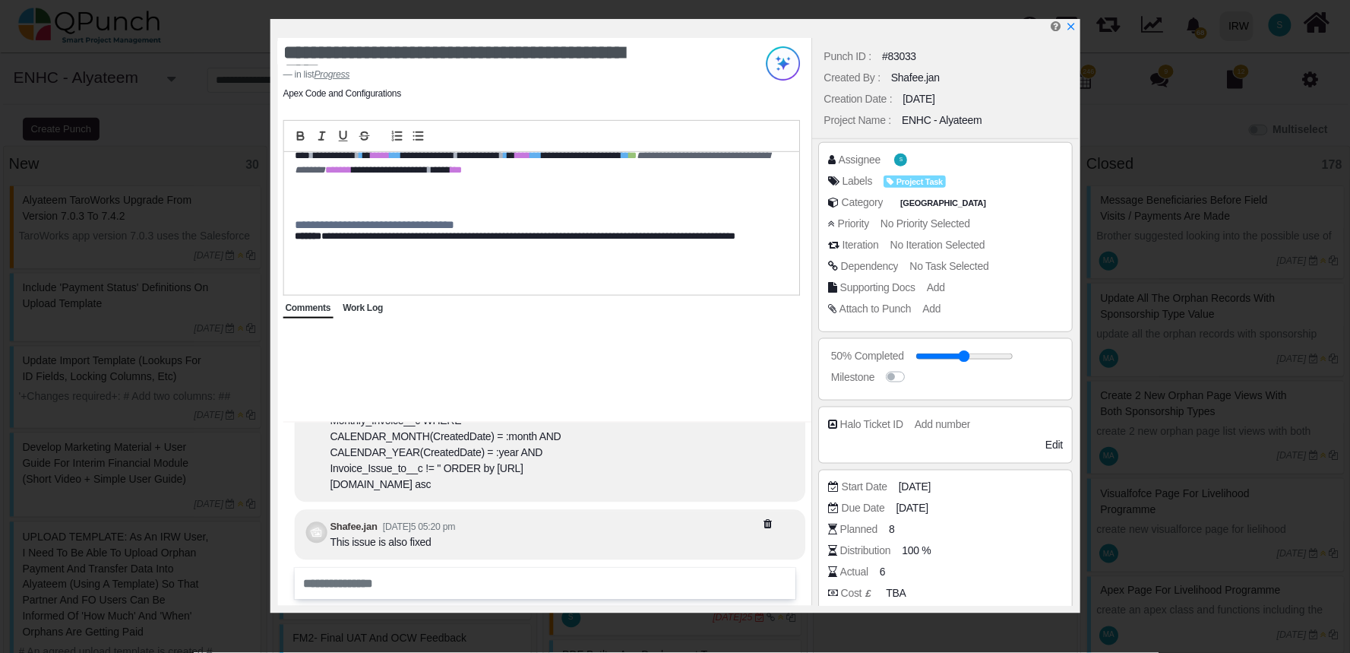
scroll to position [366, 0]
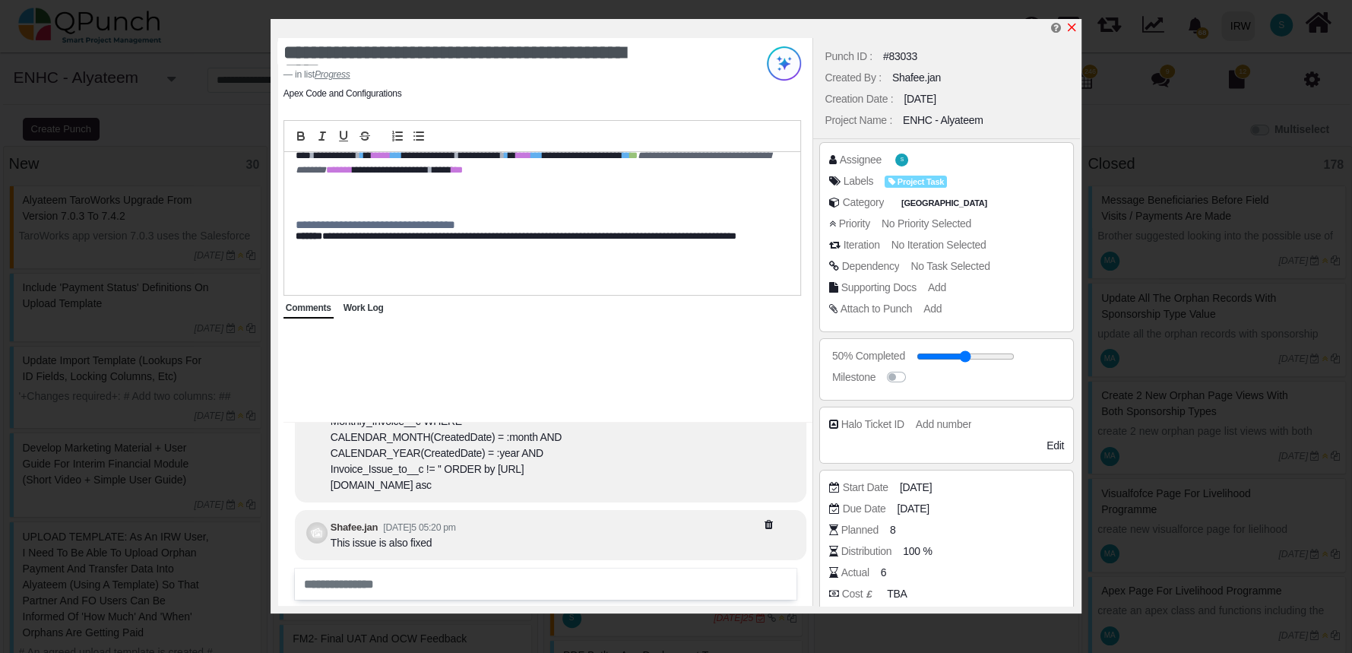
click at [1071, 30] on icon "x" at bounding box center [1071, 27] width 12 height 12
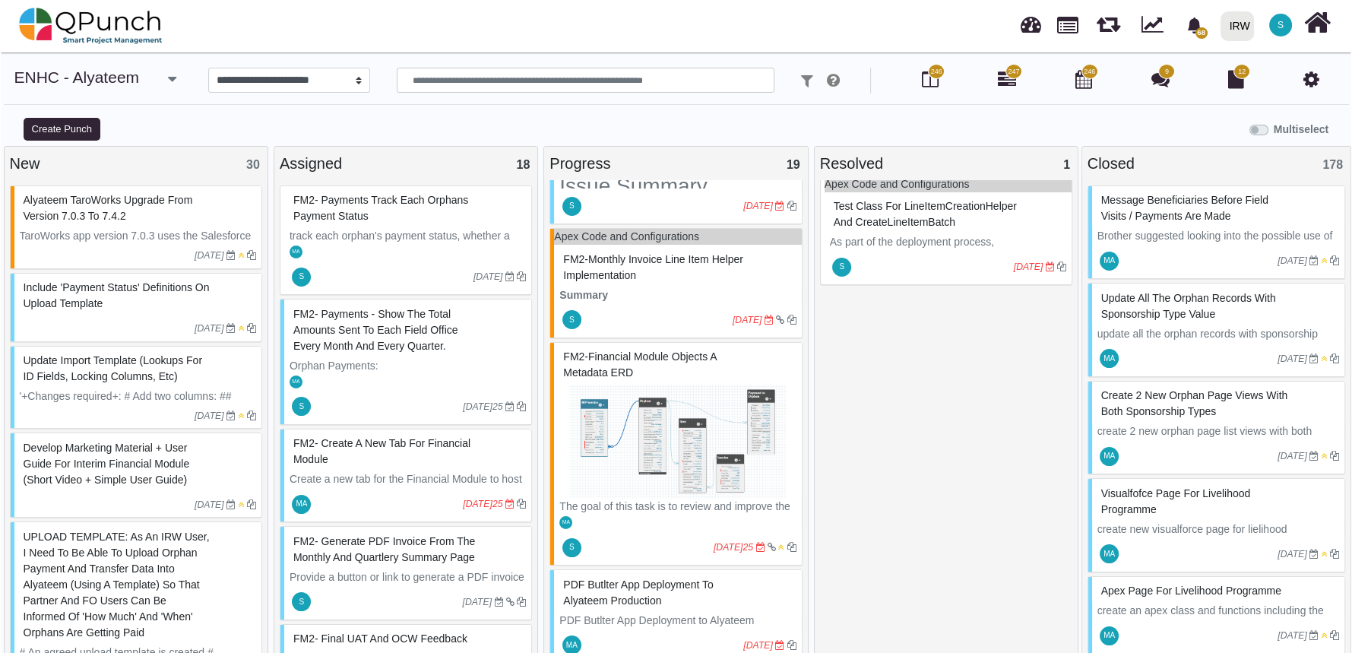
scroll to position [71, 0]
click at [682, 297] on p "Summary" at bounding box center [676, 294] width 236 height 16
click at [682, 297] on div "Apex Code and Configurations FM2-Monthly Invoice Line Item Helper Implementatio…" at bounding box center [675, 282] width 252 height 110
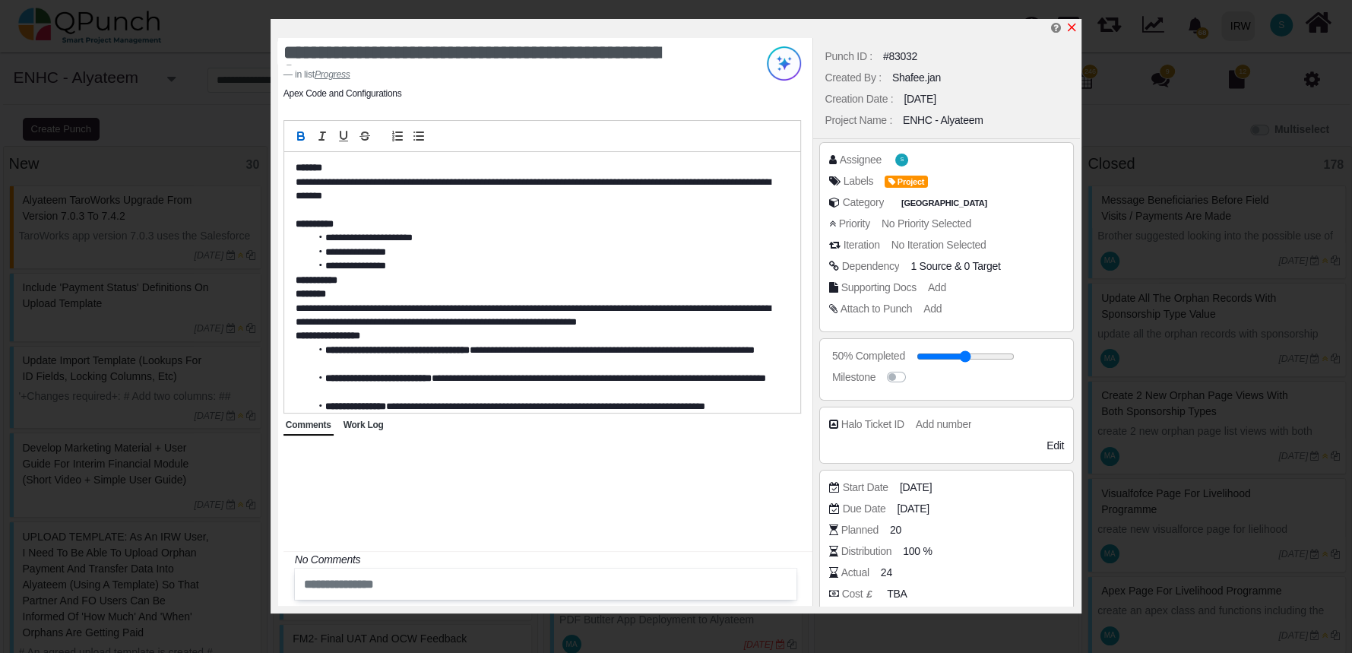
click at [1069, 24] on icon "x" at bounding box center [1071, 27] width 12 height 12
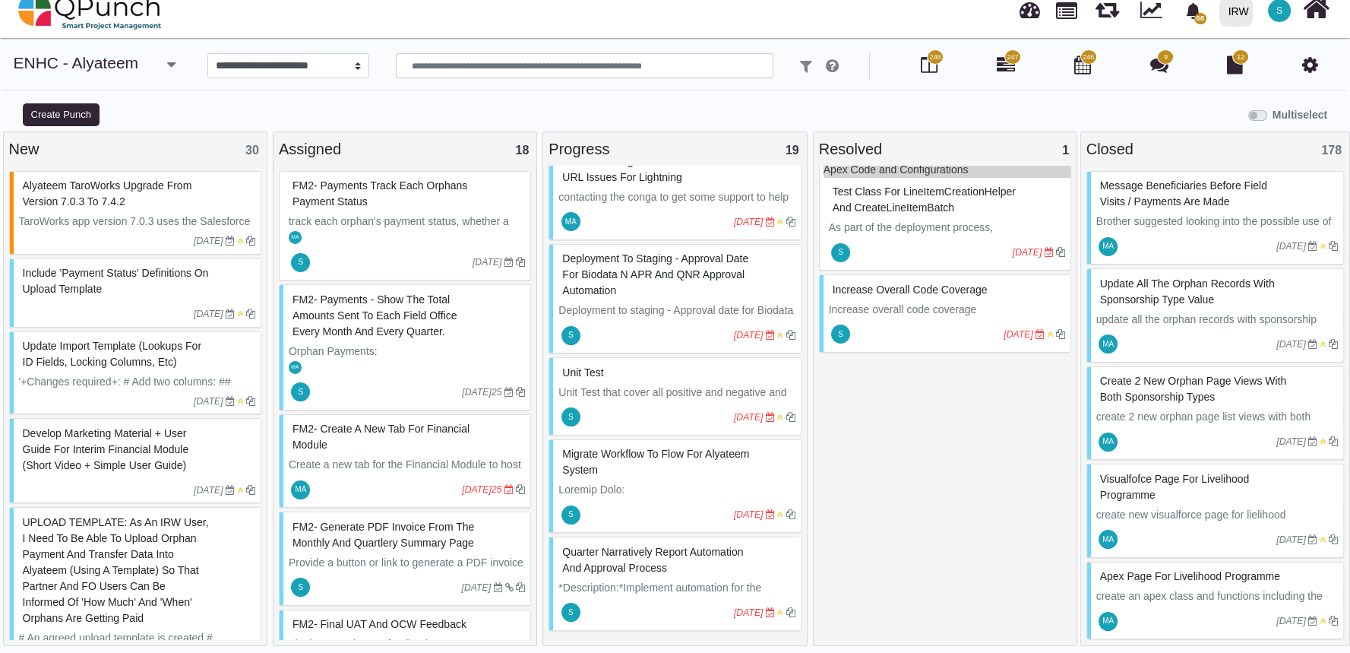
scroll to position [1314, 0]
click at [949, 306] on p "Increase overall code coverage" at bounding box center [947, 310] width 236 height 16
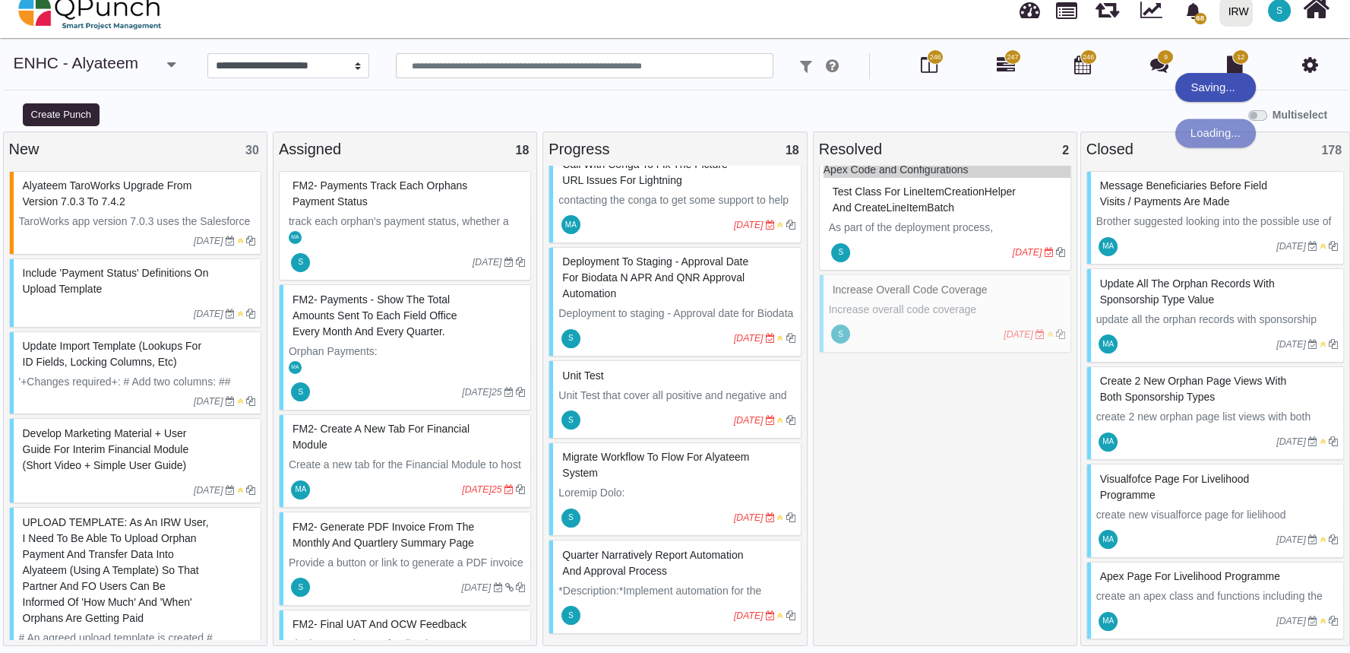
click at [949, 306] on div "Increase overall code coverage Increase overall code coverage S 19-11-2024" at bounding box center [945, 313] width 252 height 78
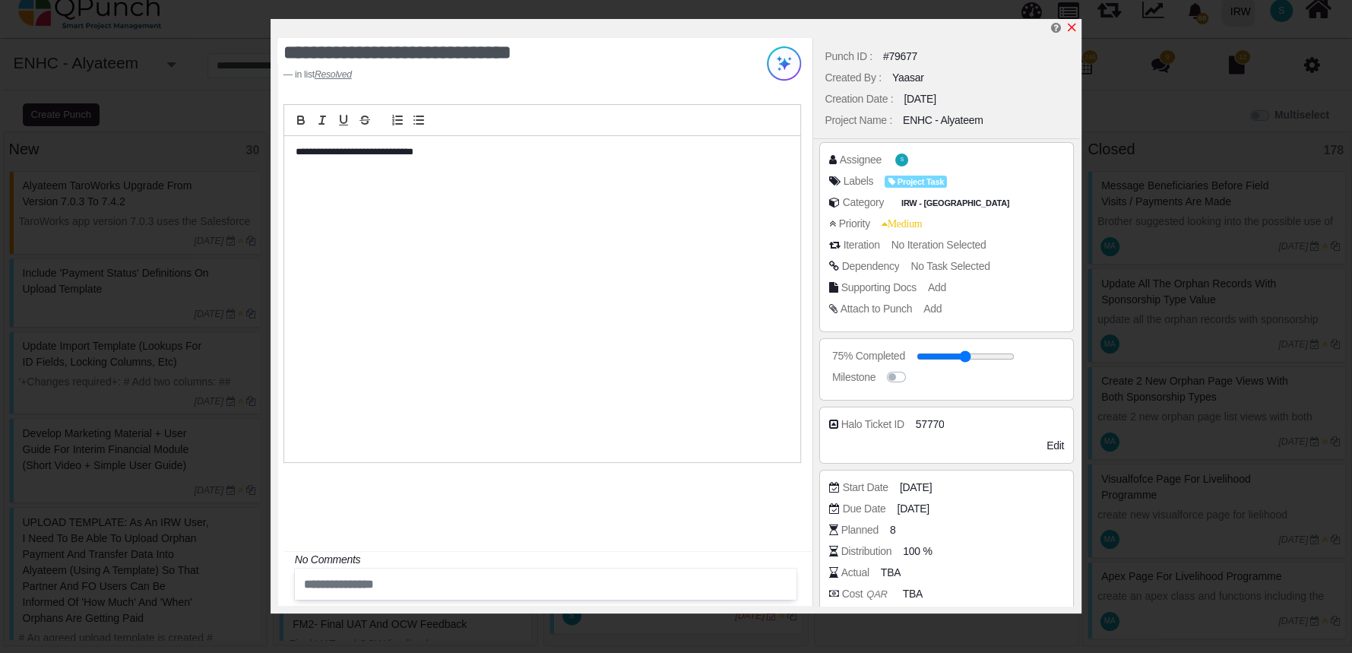
click at [1074, 30] on icon "x" at bounding box center [1071, 27] width 12 height 12
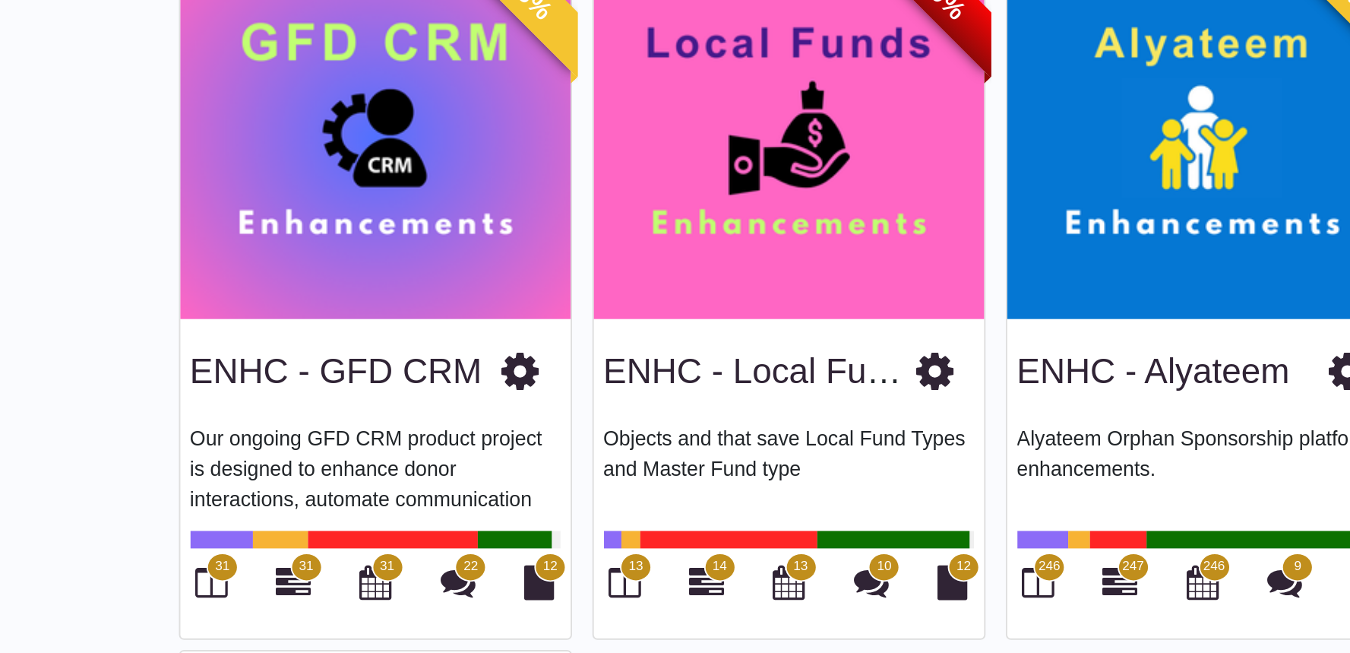
click at [319, 416] on p "Our ongoing GFD CRM product project is designed to enhance donor interactions, …" at bounding box center [351, 425] width 194 height 46
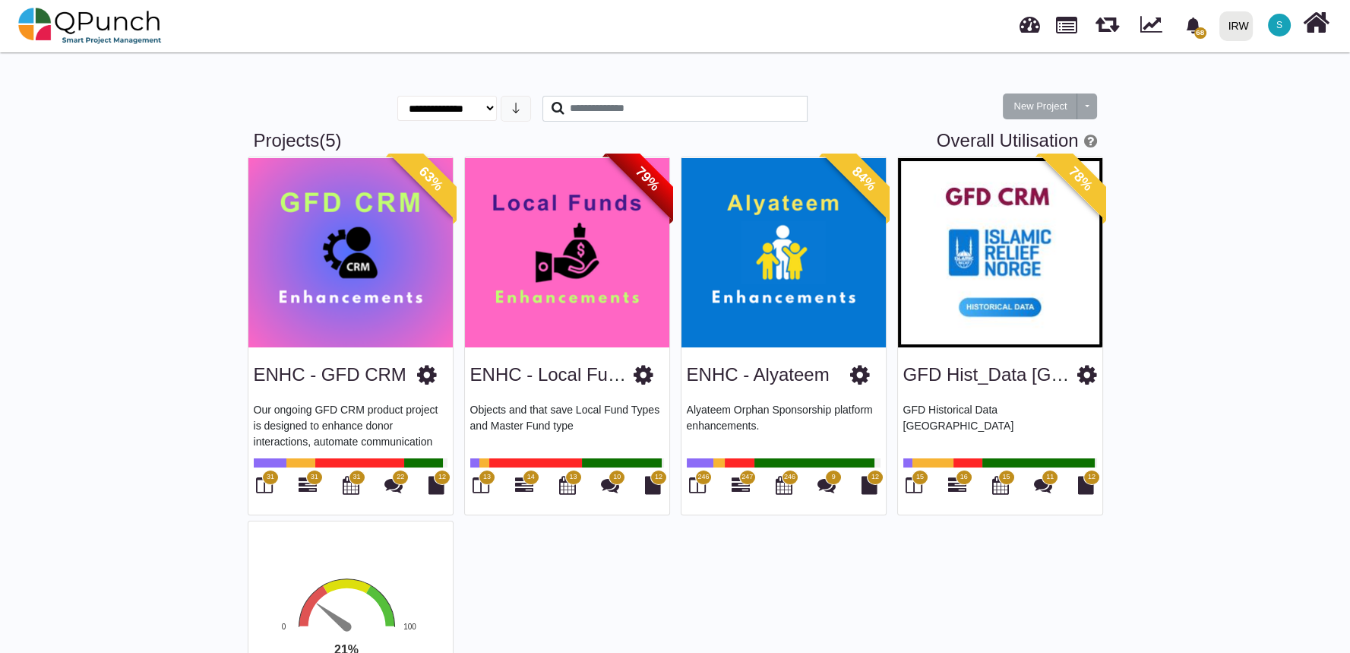
drag, startPoint x: 560, startPoint y: 376, endPoint x: 65, endPoint y: 280, distance: 503.9
click at [65, 280] on div "**********" at bounding box center [675, 472] width 1350 height 847
click at [965, 24] on div "68 Notification Clear Data validation post sandbox import Mahmood Ashraf 03-10-…" at bounding box center [962, 26] width 738 height 50
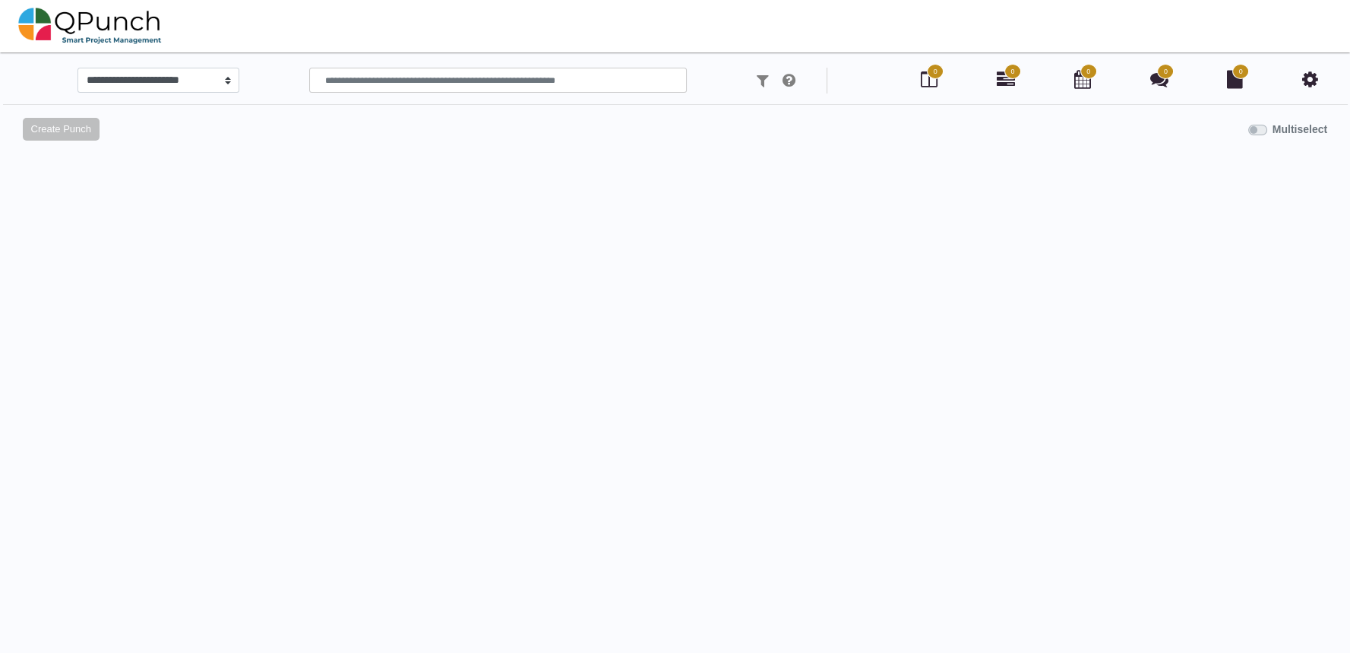
select select
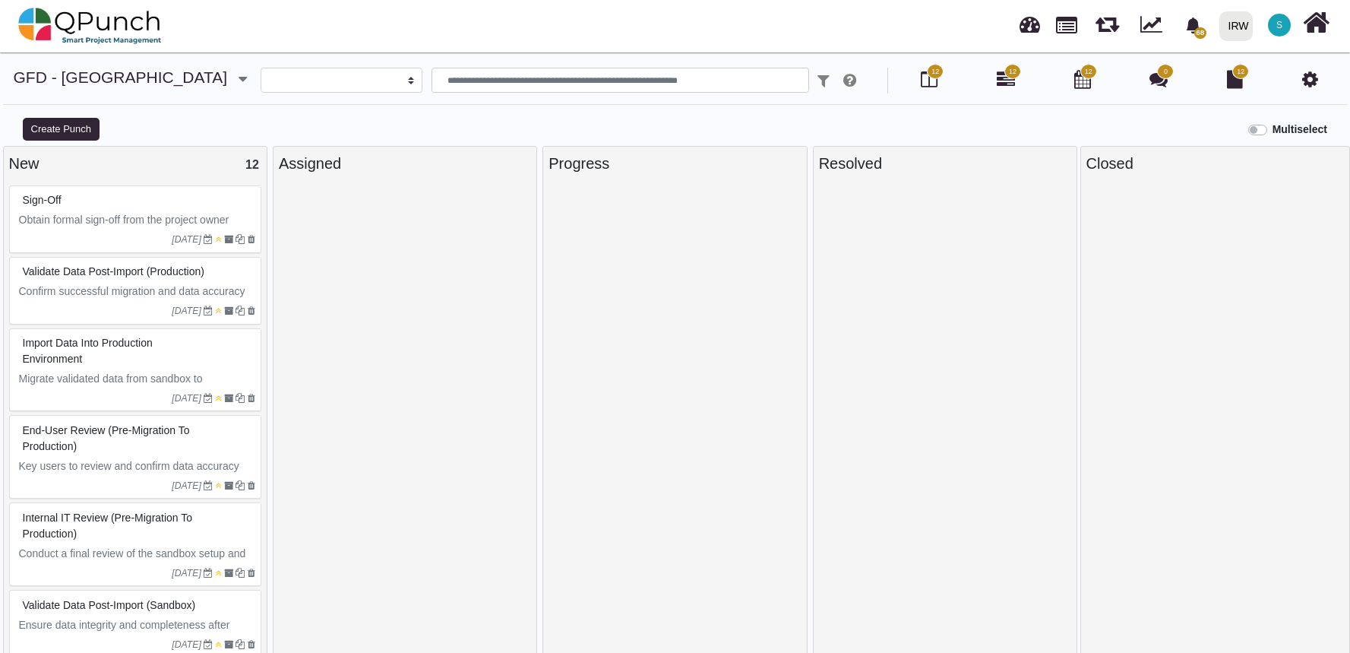
select select
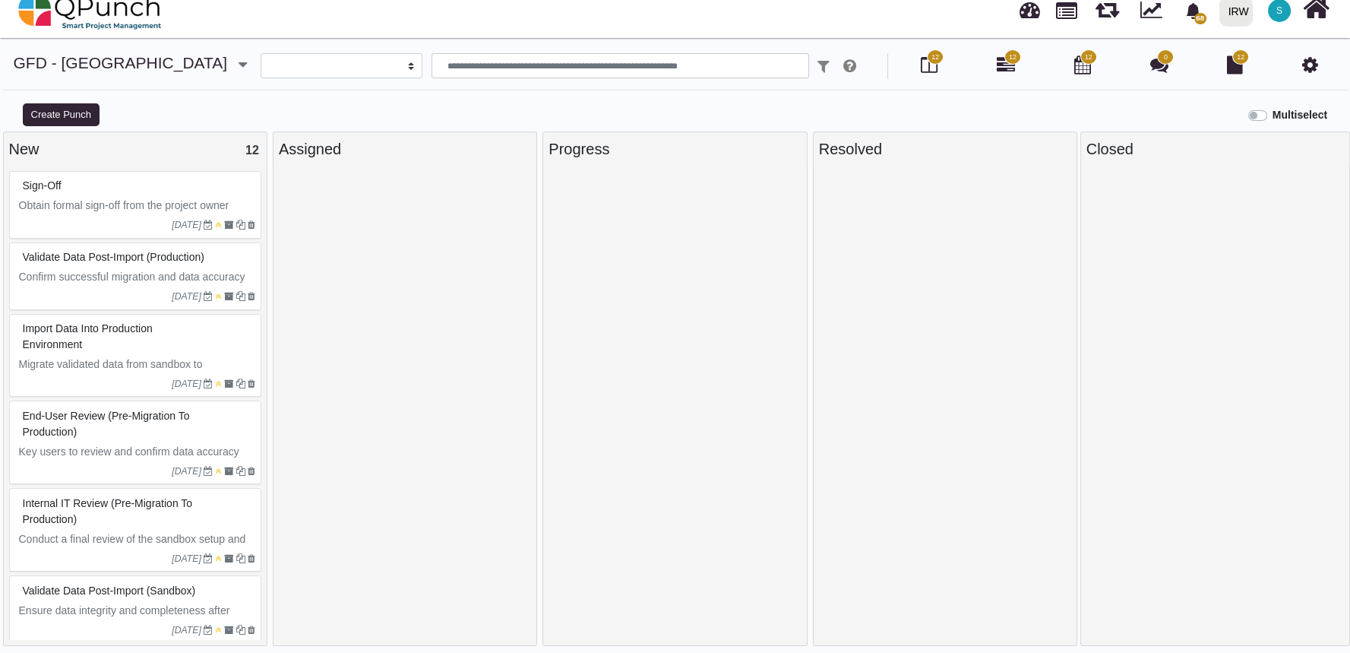
scroll to position [485, 0]
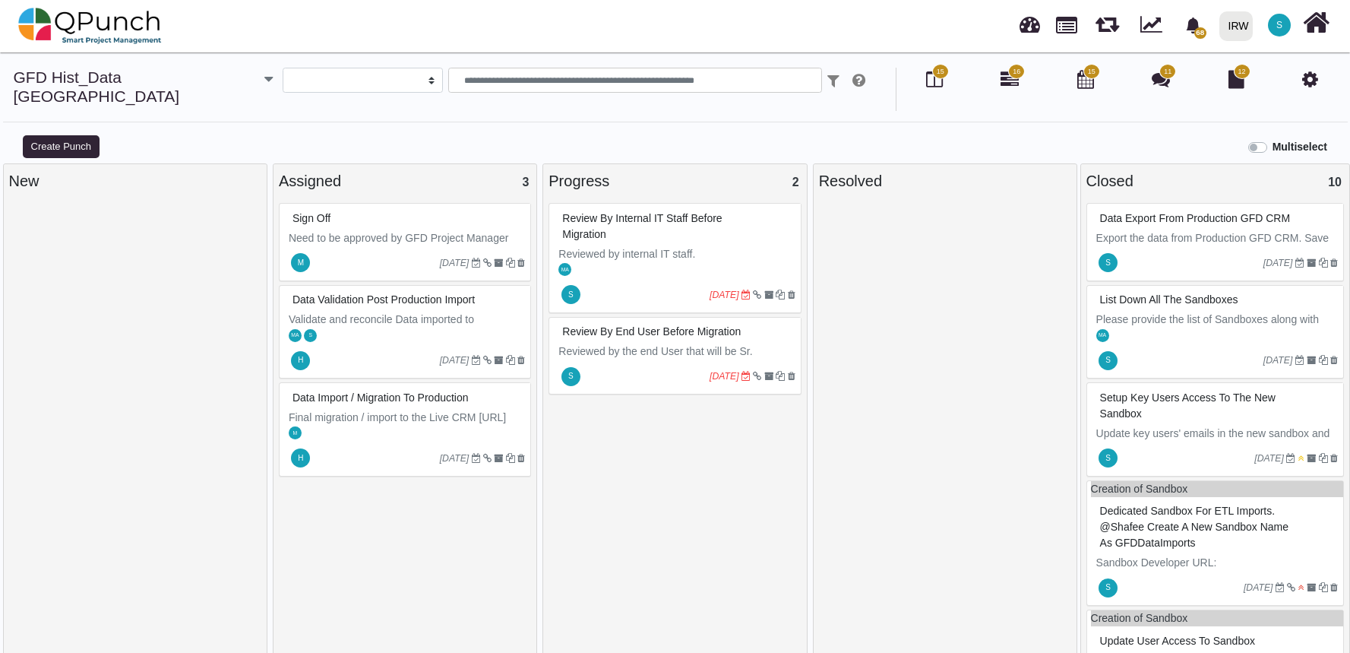
select select
